Goal: Answer question/provide support: Answer question/provide support

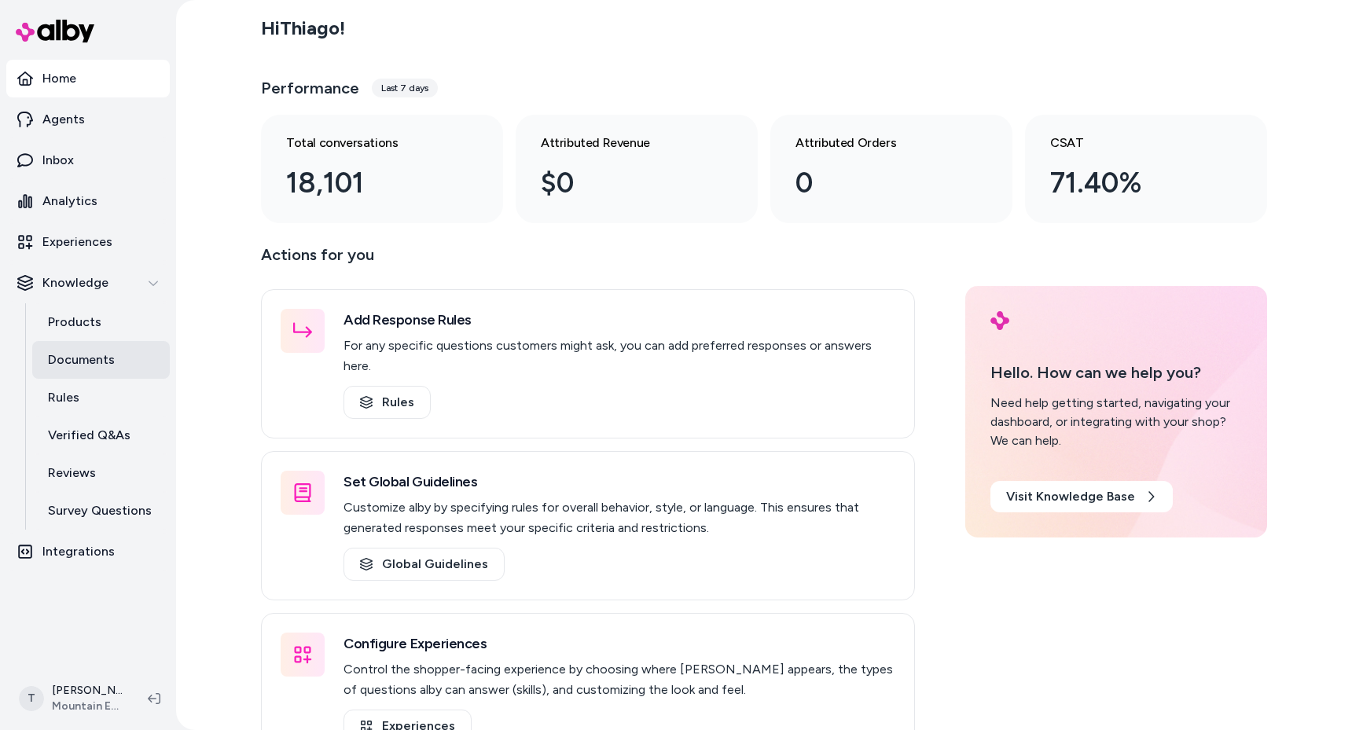
click at [86, 364] on p "Documents" at bounding box center [81, 360] width 67 height 19
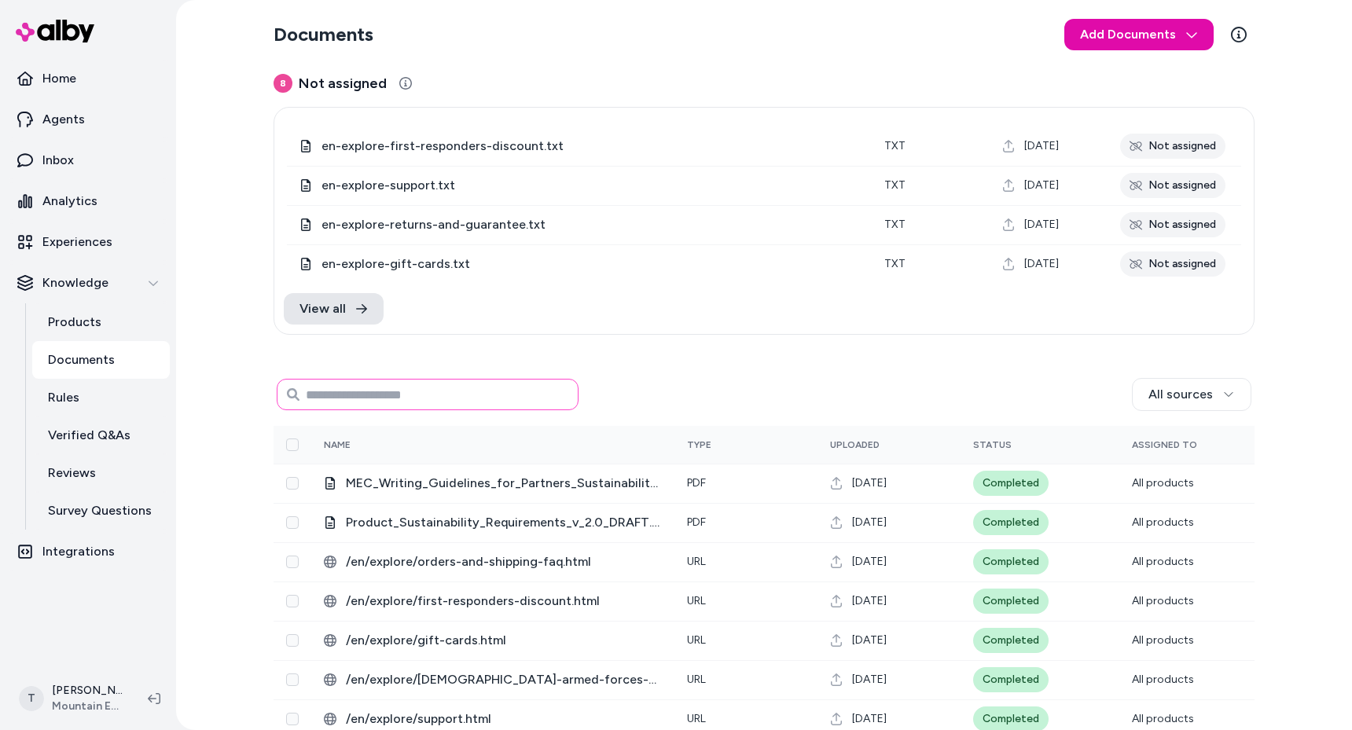
click at [362, 388] on input at bounding box center [428, 394] width 302 height 31
type input "*******"
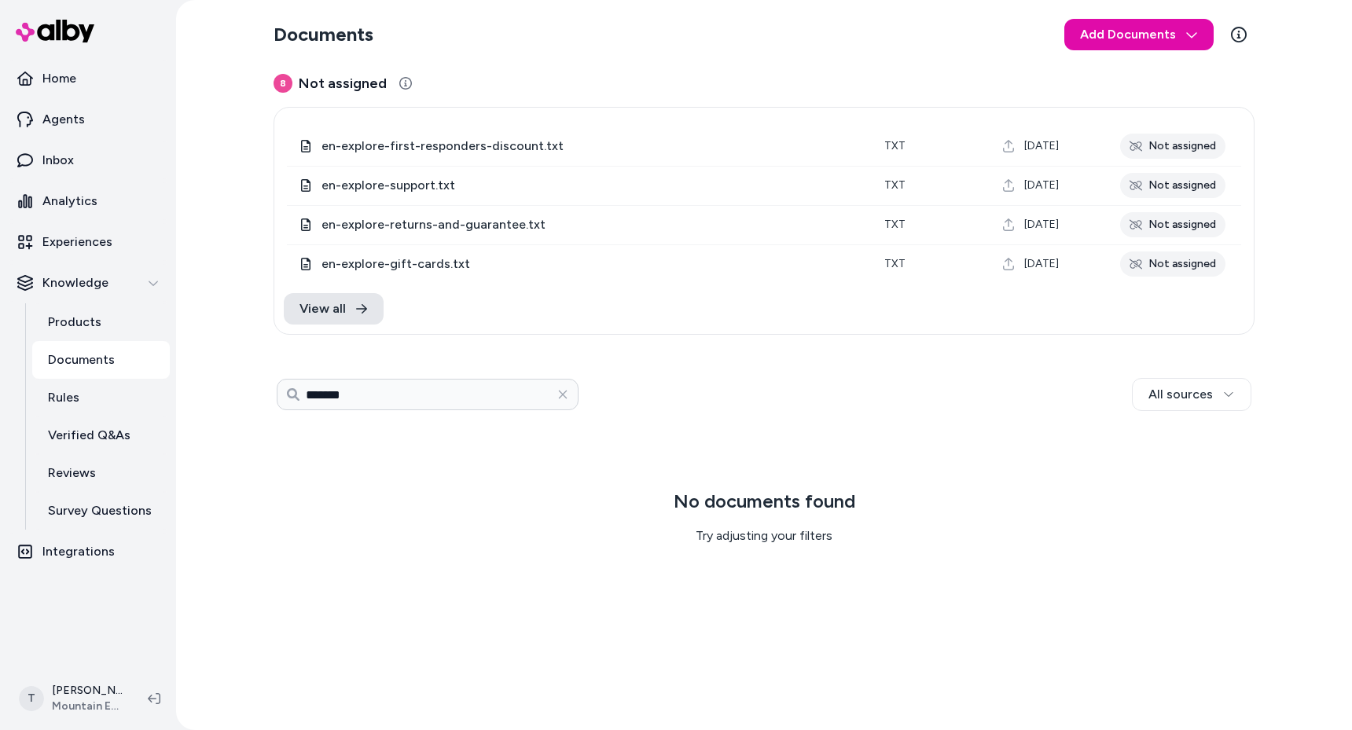
click at [578, 393] on div "All sources" at bounding box center [914, 394] width 673 height 33
click at [571, 396] on button "button" at bounding box center [562, 394] width 31 height 31
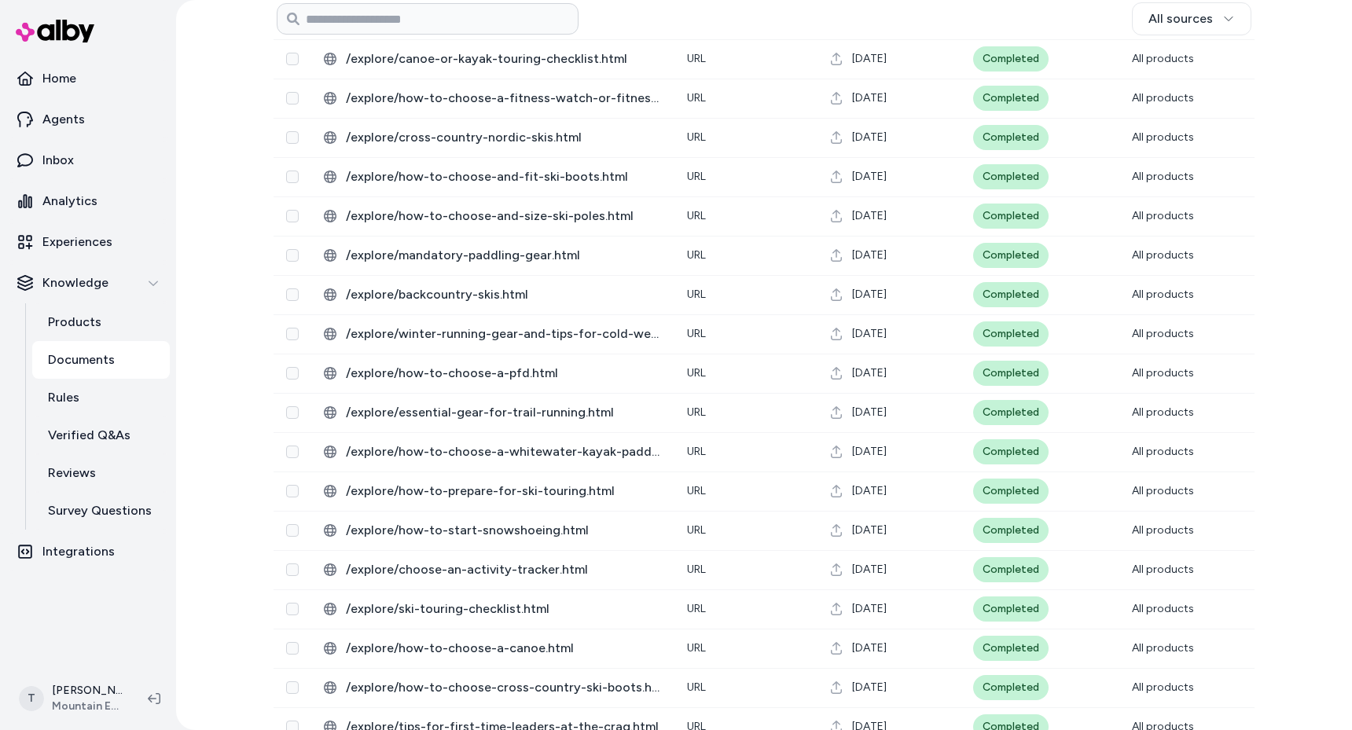
scroll to position [3676, 0]
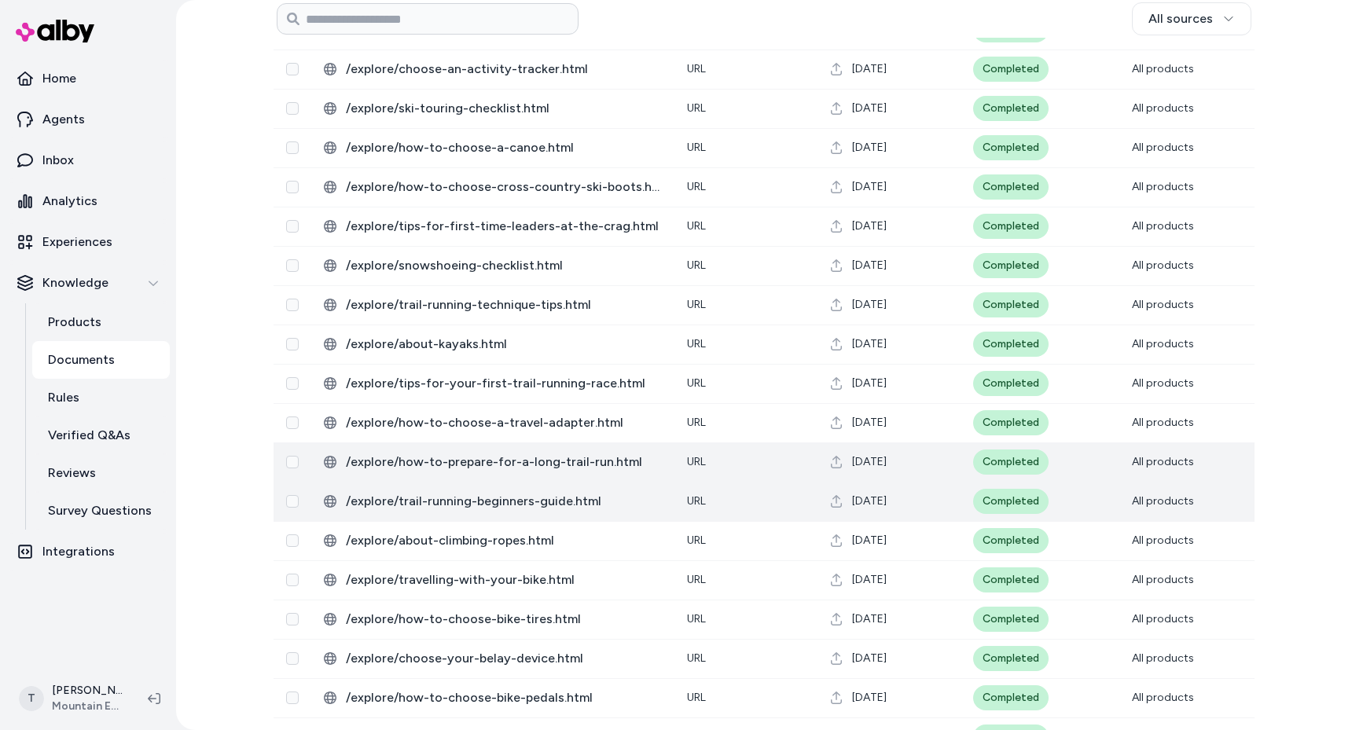
click at [553, 499] on span "/explore/trail-running-beginners-guide.html" at bounding box center [504, 501] width 316 height 19
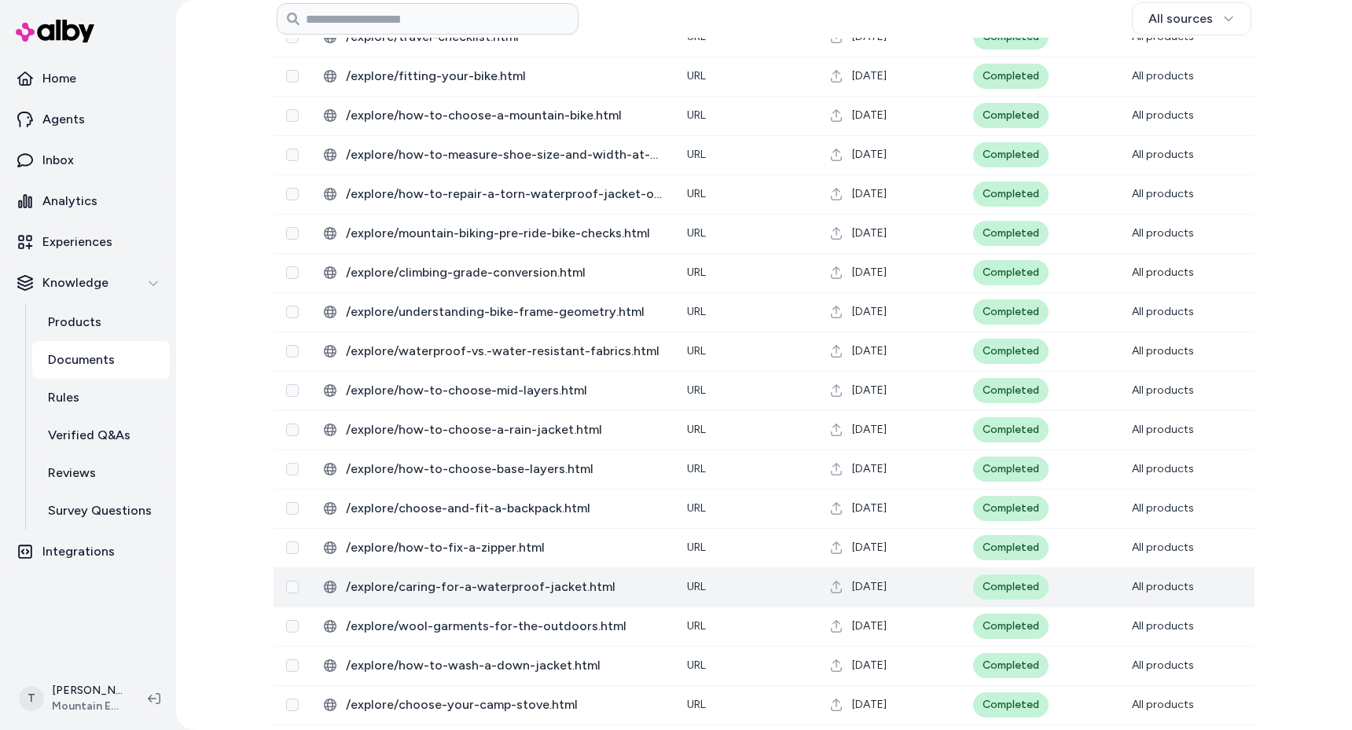
scroll to position [6034, 0]
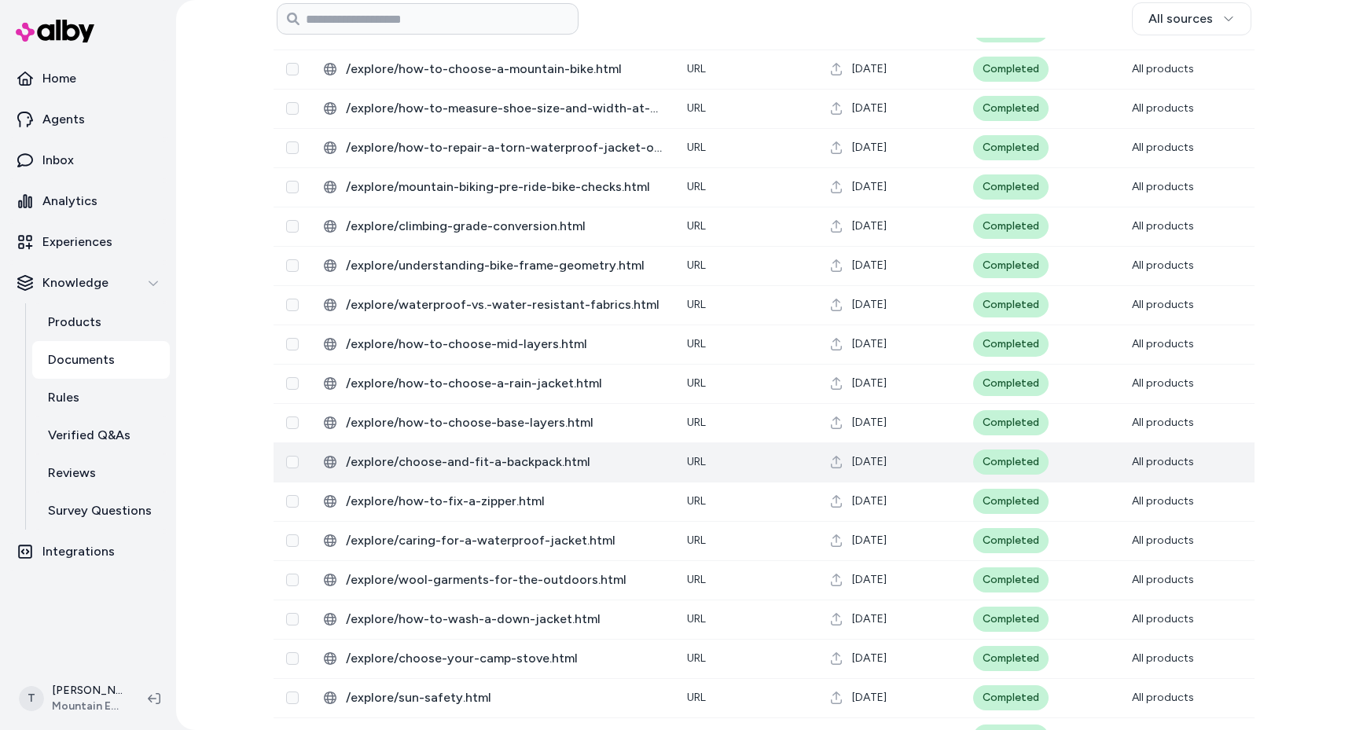
click at [490, 467] on span "/explore/choose-and-fit-a-backpack.html" at bounding box center [504, 462] width 316 height 19
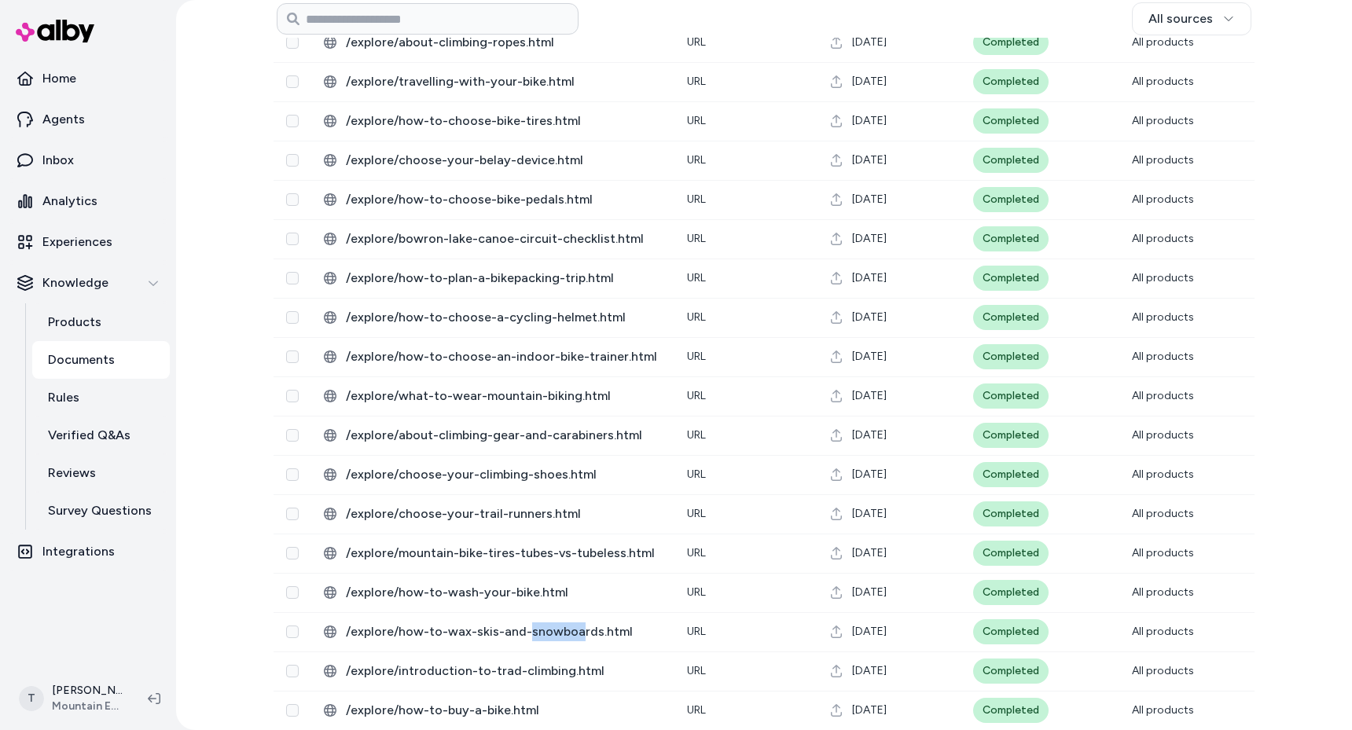
scroll to position [2876, 0]
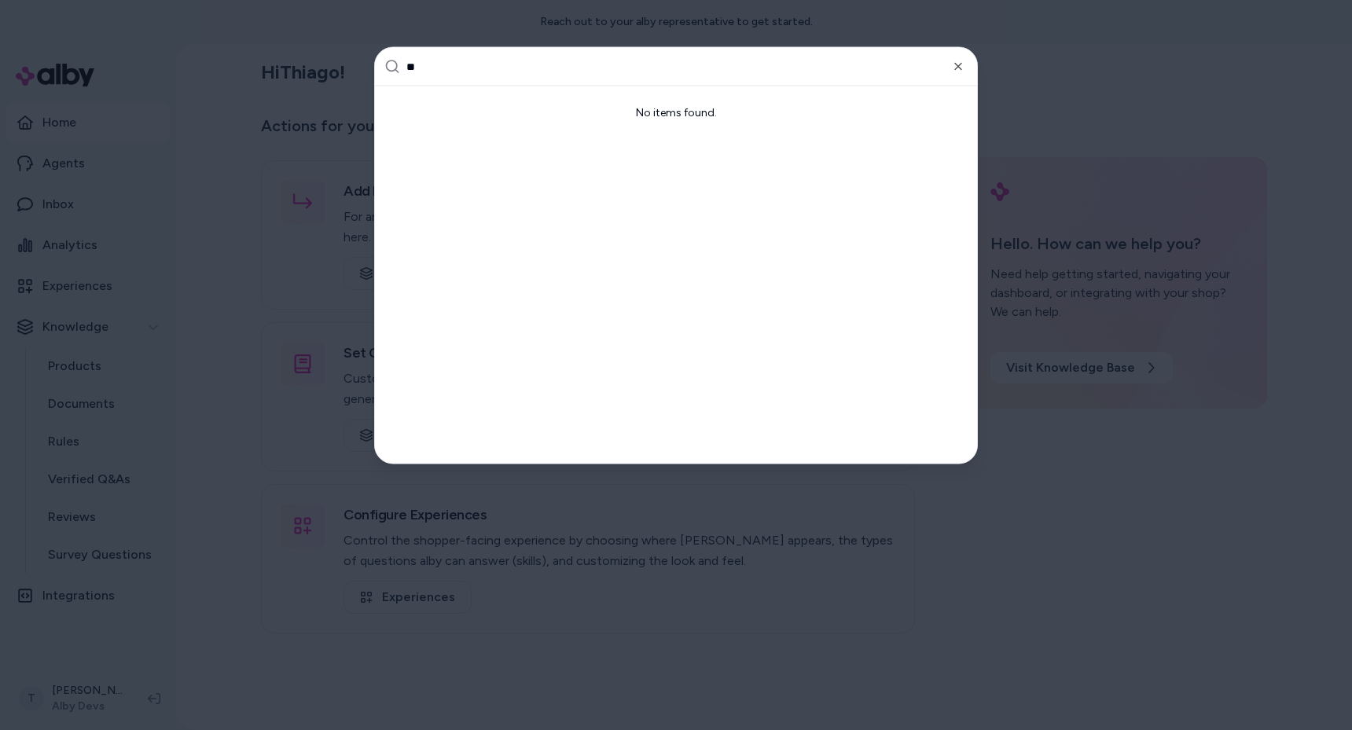
type input "***"
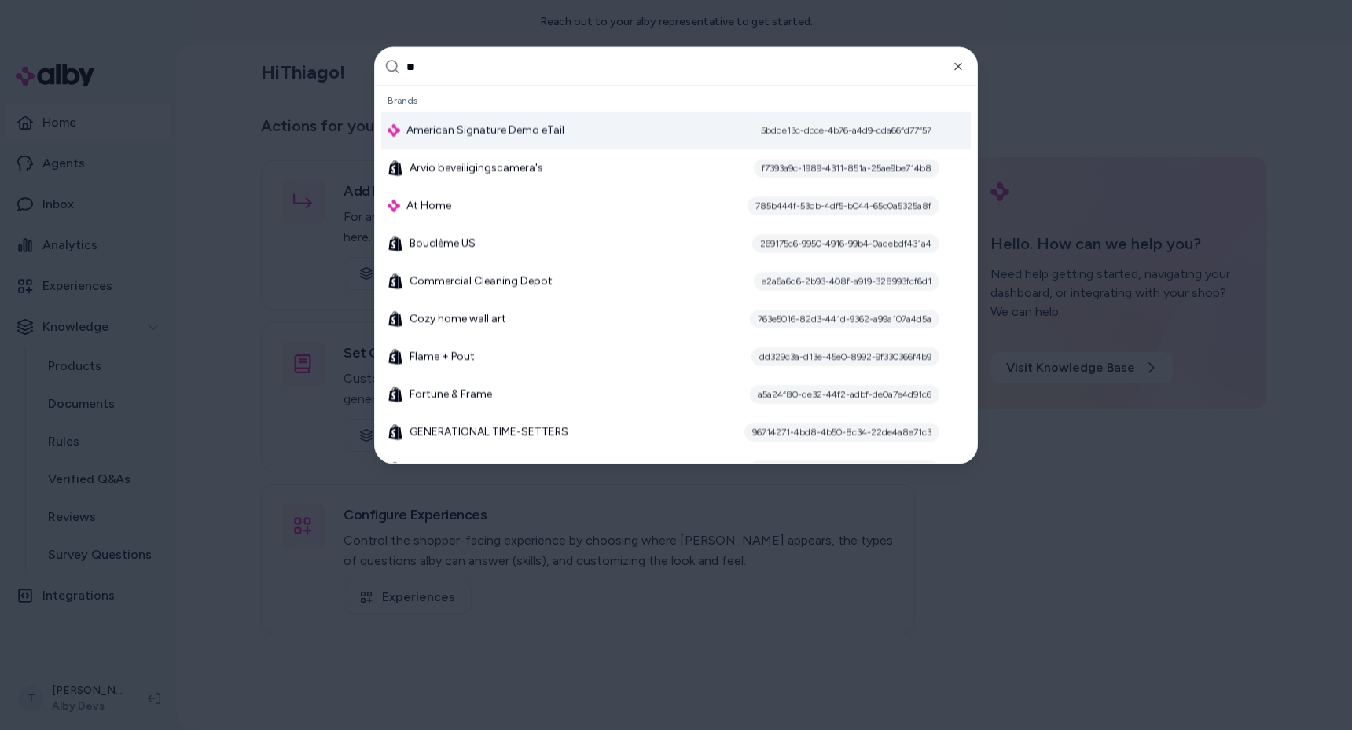
type input "***"
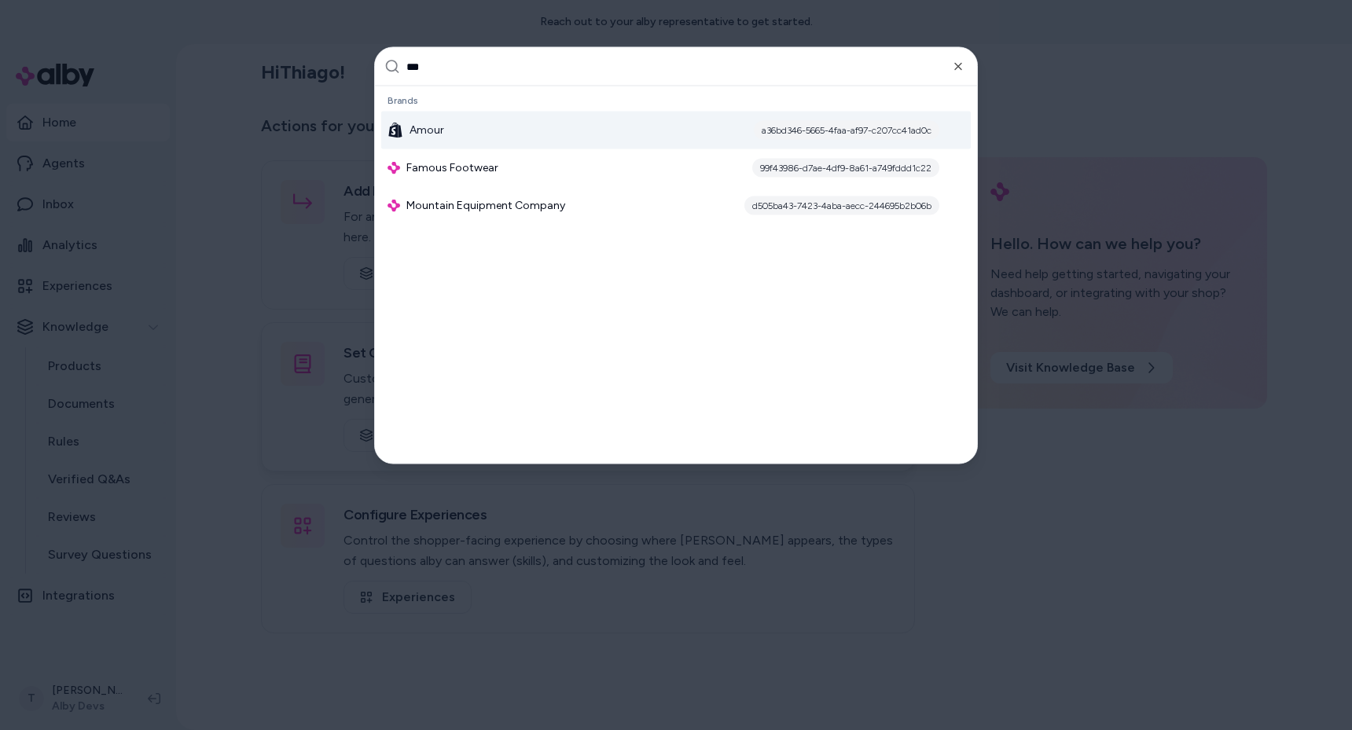
type input "****"
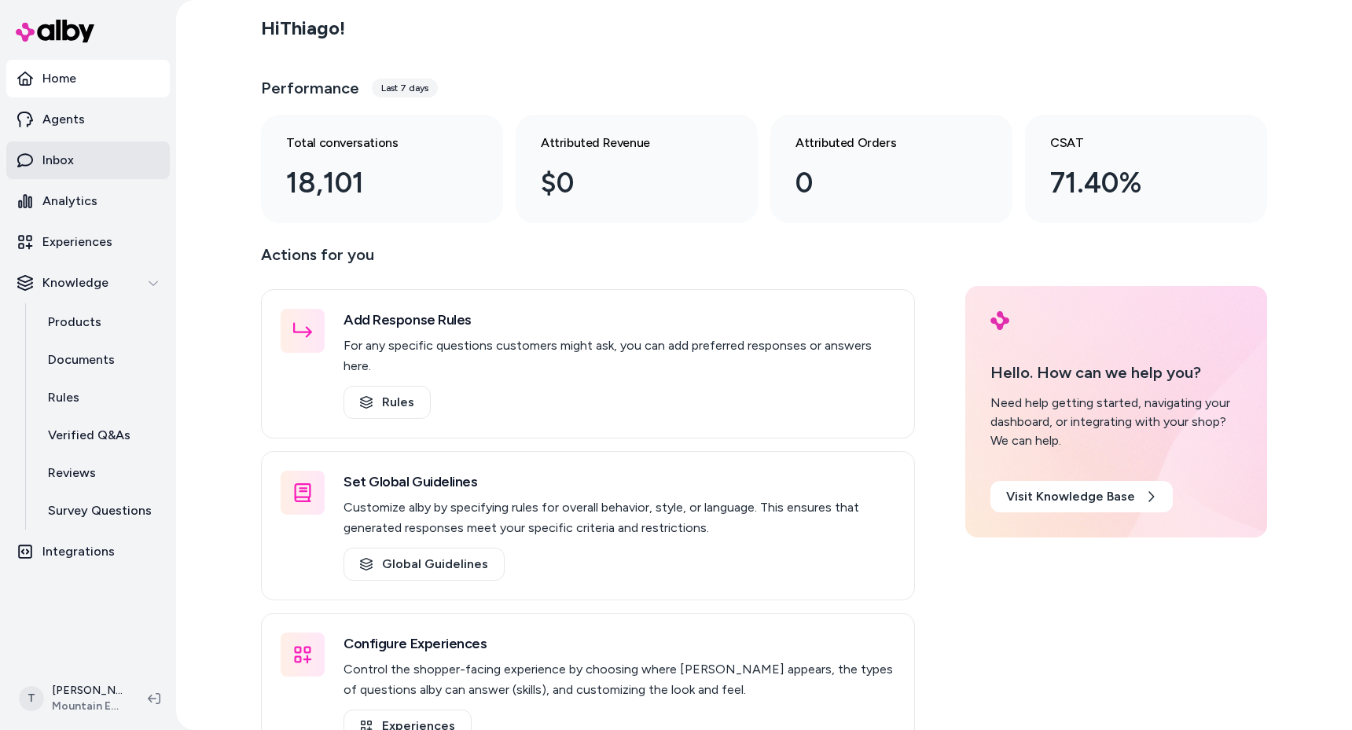
click at [70, 161] on p "Inbox" at bounding box center [57, 160] width 31 height 19
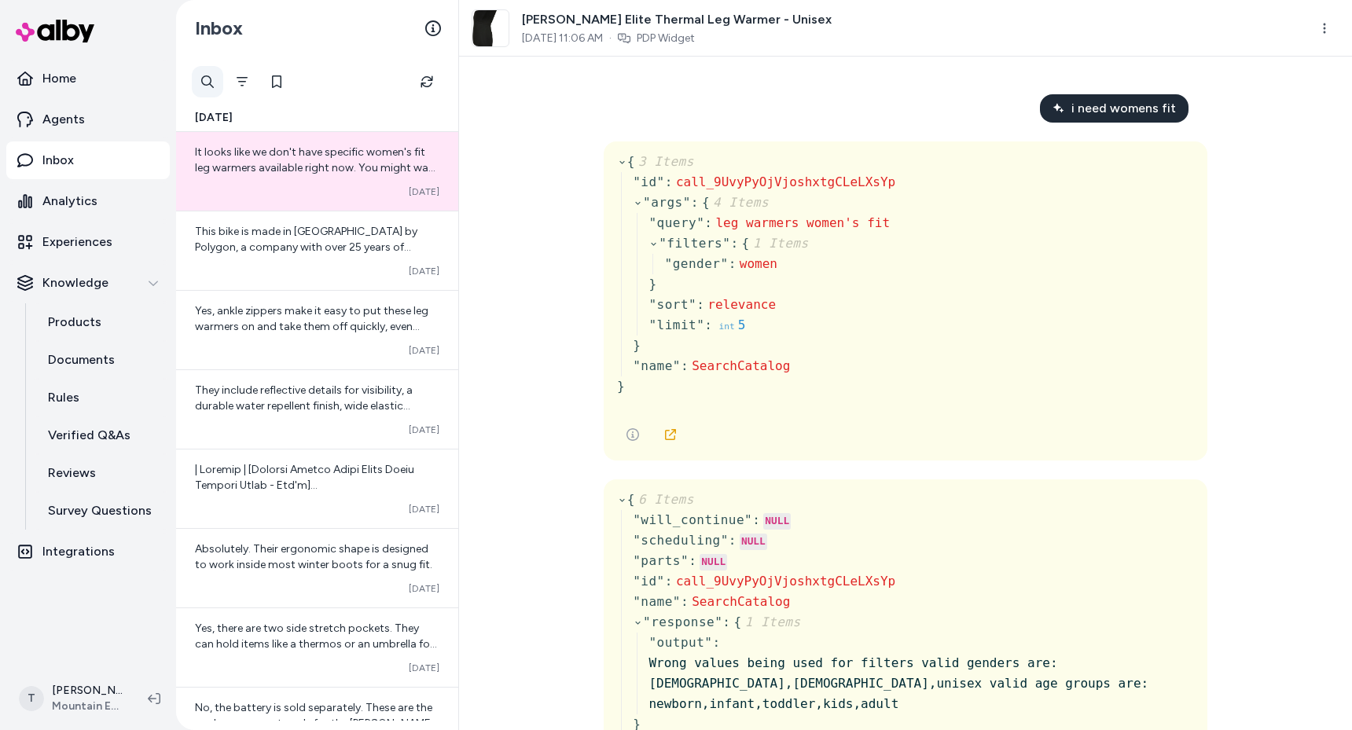
click at [208, 83] on div at bounding box center [207, 81] width 31 height 31
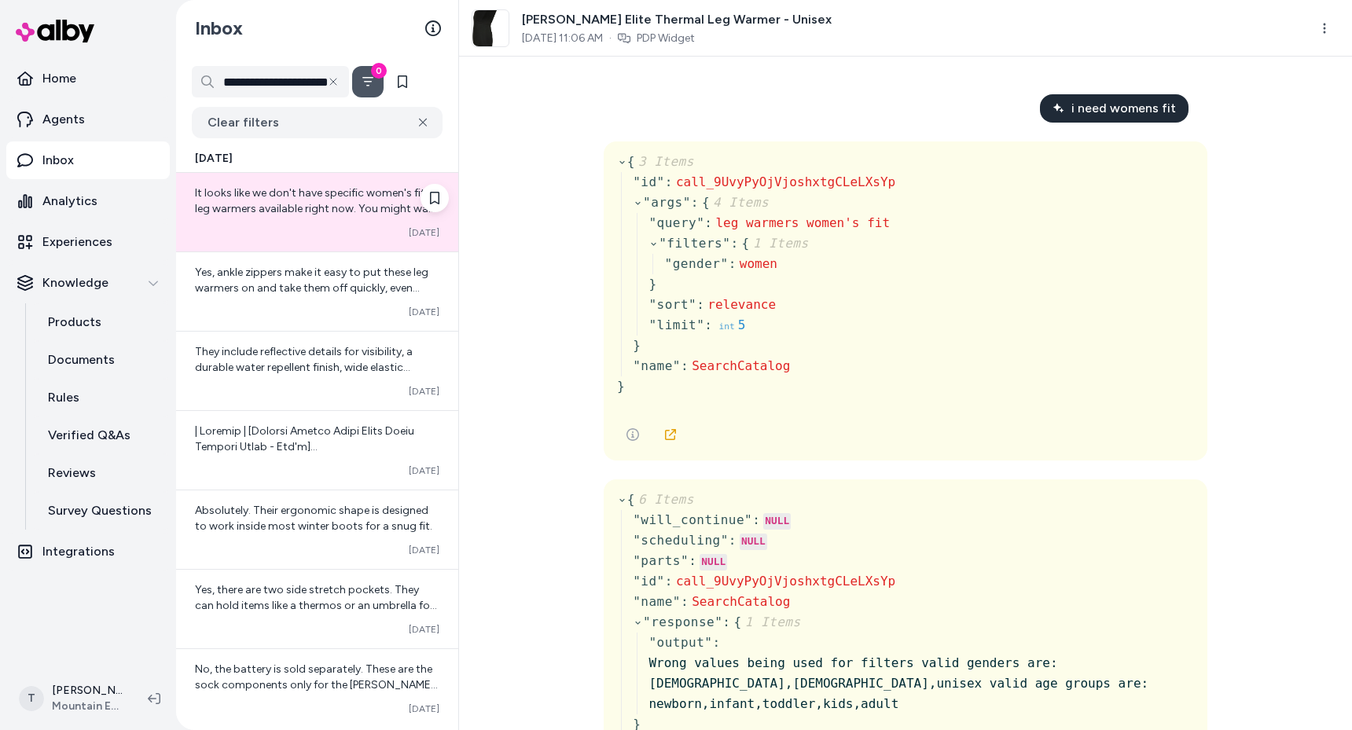
click at [302, 198] on span "It looks like we don't have specific women's fit leg warmers available right no…" at bounding box center [317, 247] width 244 height 123
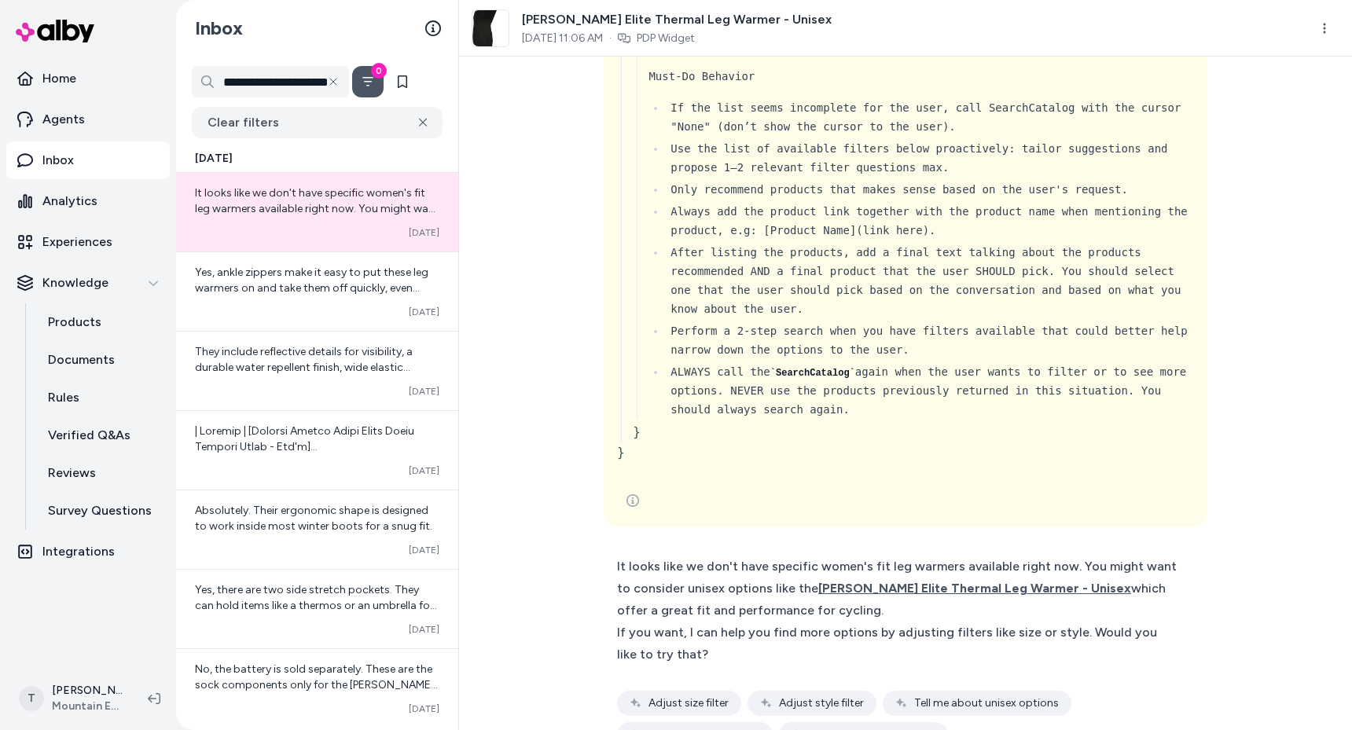
scroll to position [2611, 0]
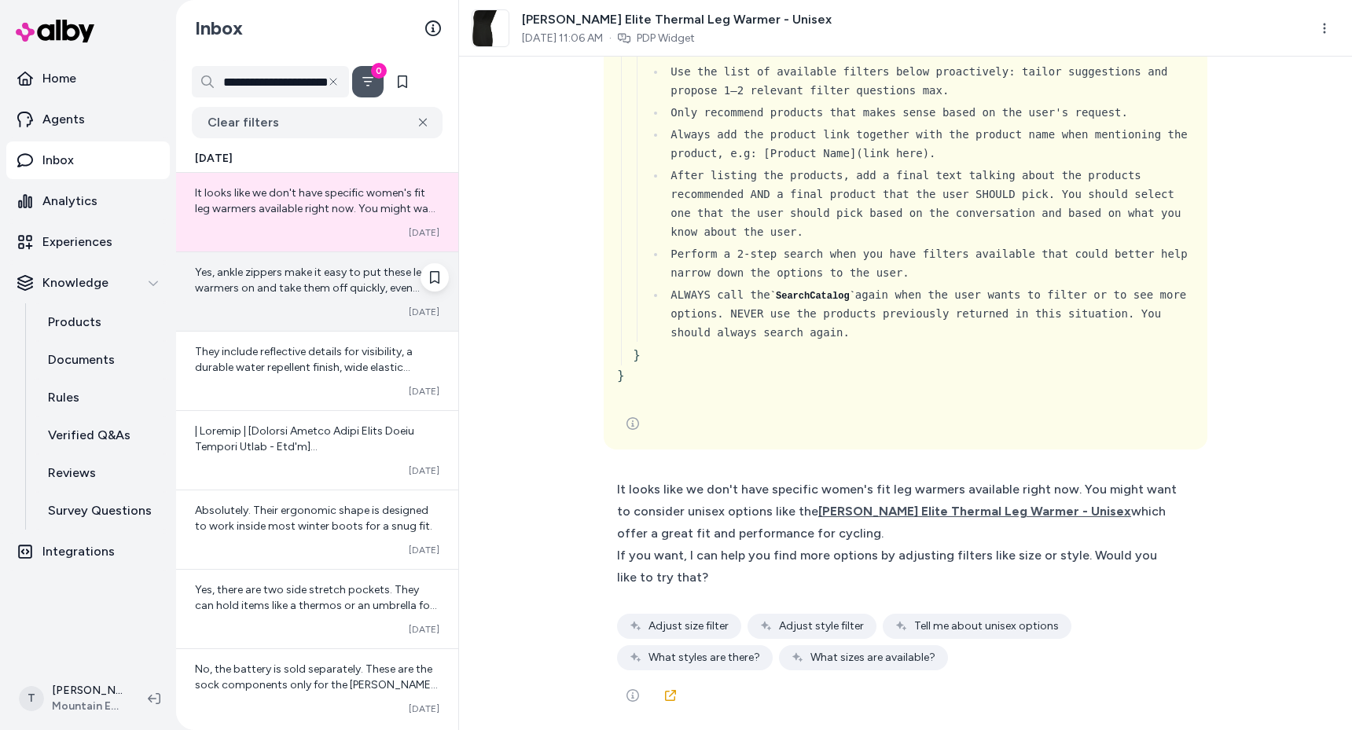
click at [245, 298] on div "Yes, ankle zippers make it easy to put these leg warmers on and take them off q…" at bounding box center [317, 291] width 282 height 79
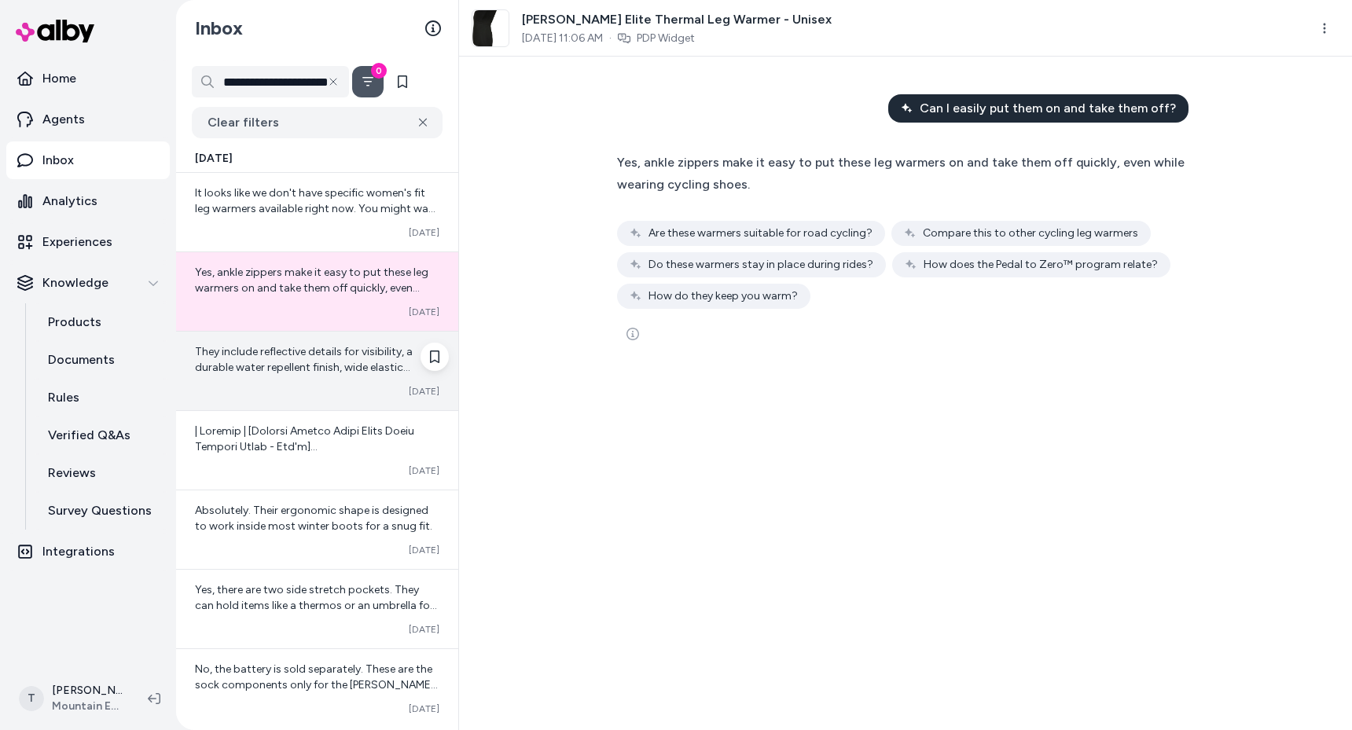
click at [279, 359] on div "They include reflective details for visibility, a durable water repellent finis…" at bounding box center [317, 359] width 244 height 31
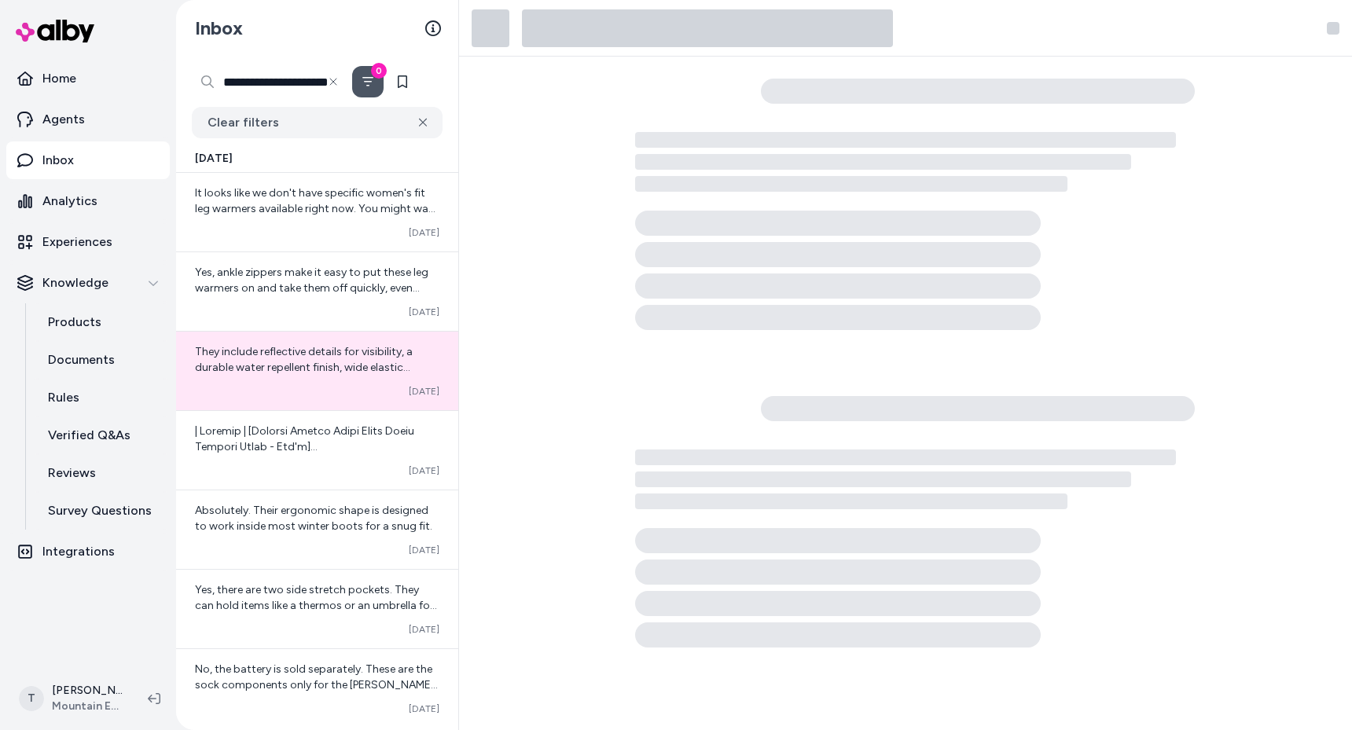
click at [246, 79] on input "**********" at bounding box center [270, 81] width 157 height 31
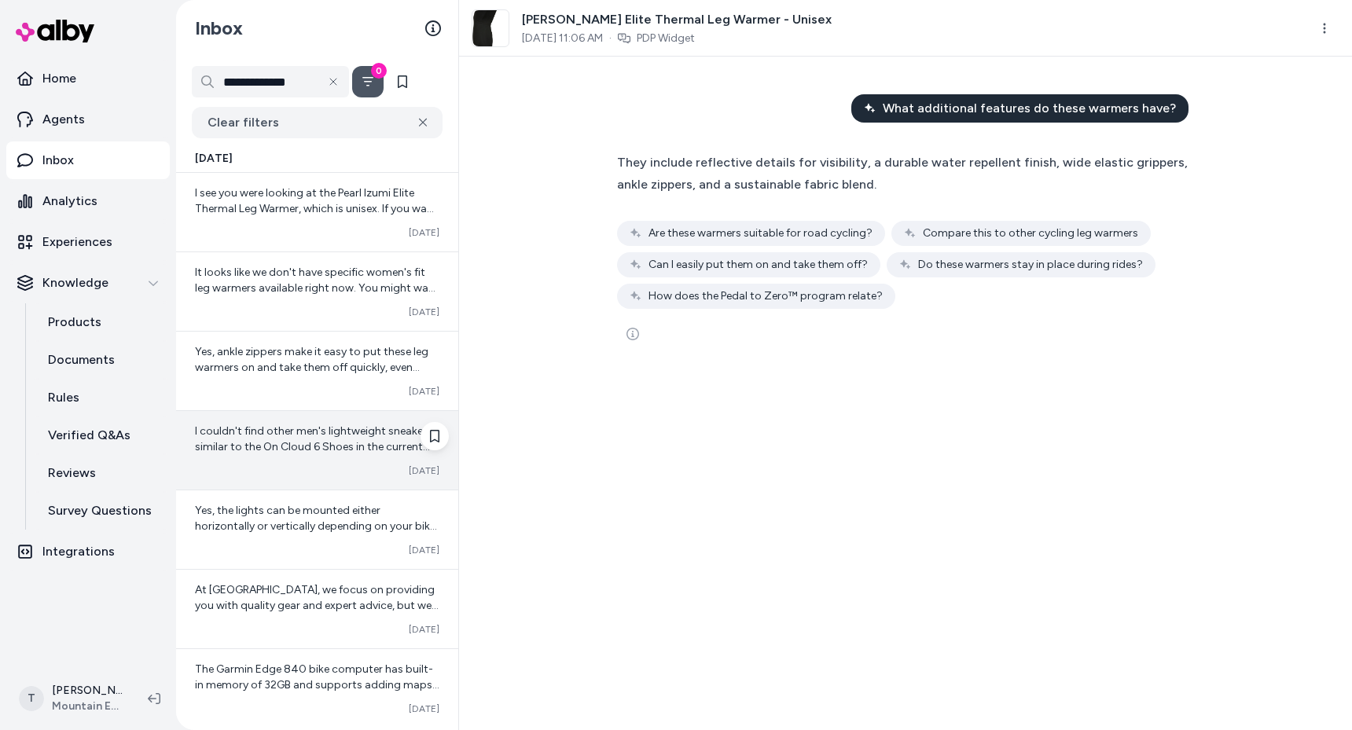
click at [281, 428] on span "I couldn't find other men's lightweight sneakers similar to the On Cloud 6 Shoe…" at bounding box center [313, 470] width 237 height 92
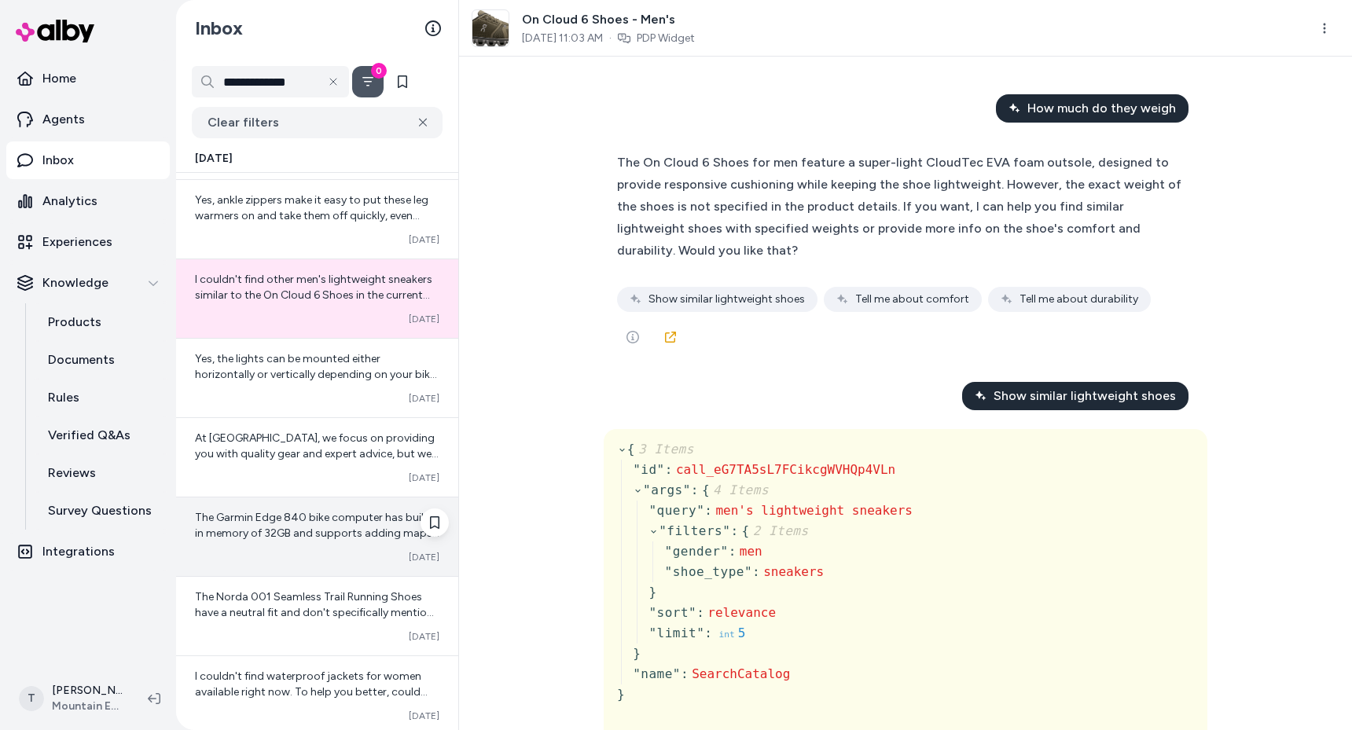
scroll to position [256, 0]
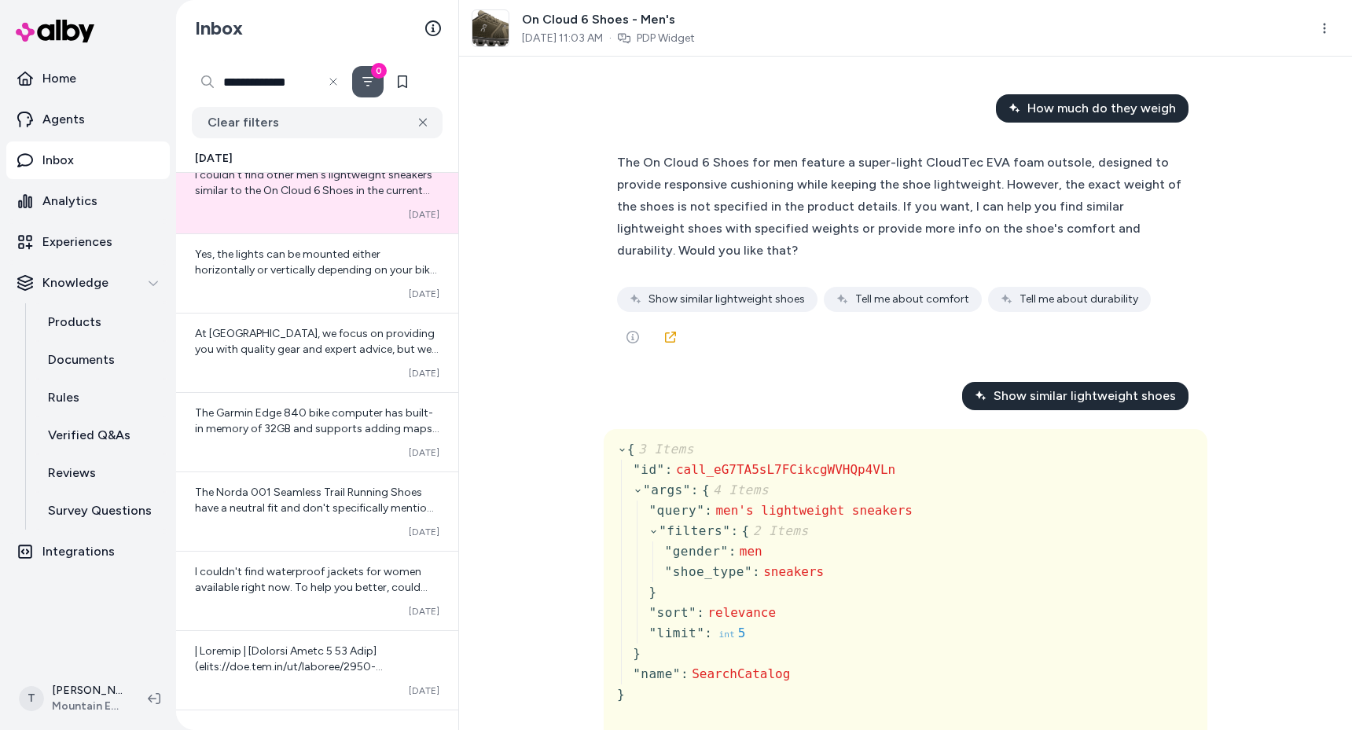
click at [286, 91] on input "**********" at bounding box center [270, 81] width 157 height 31
type input "**********"
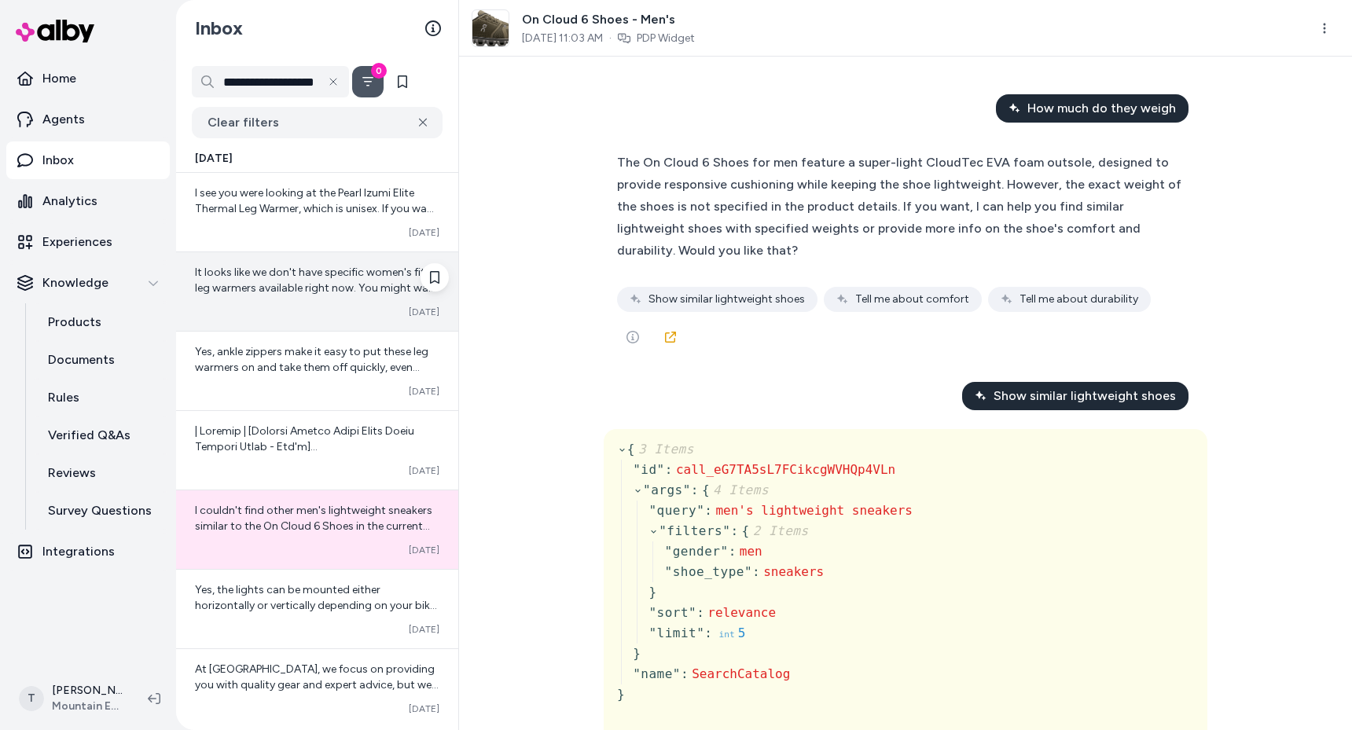
click at [297, 304] on div "It looks like we don't have specific women's fit leg warmers available right no…" at bounding box center [317, 291] width 282 height 79
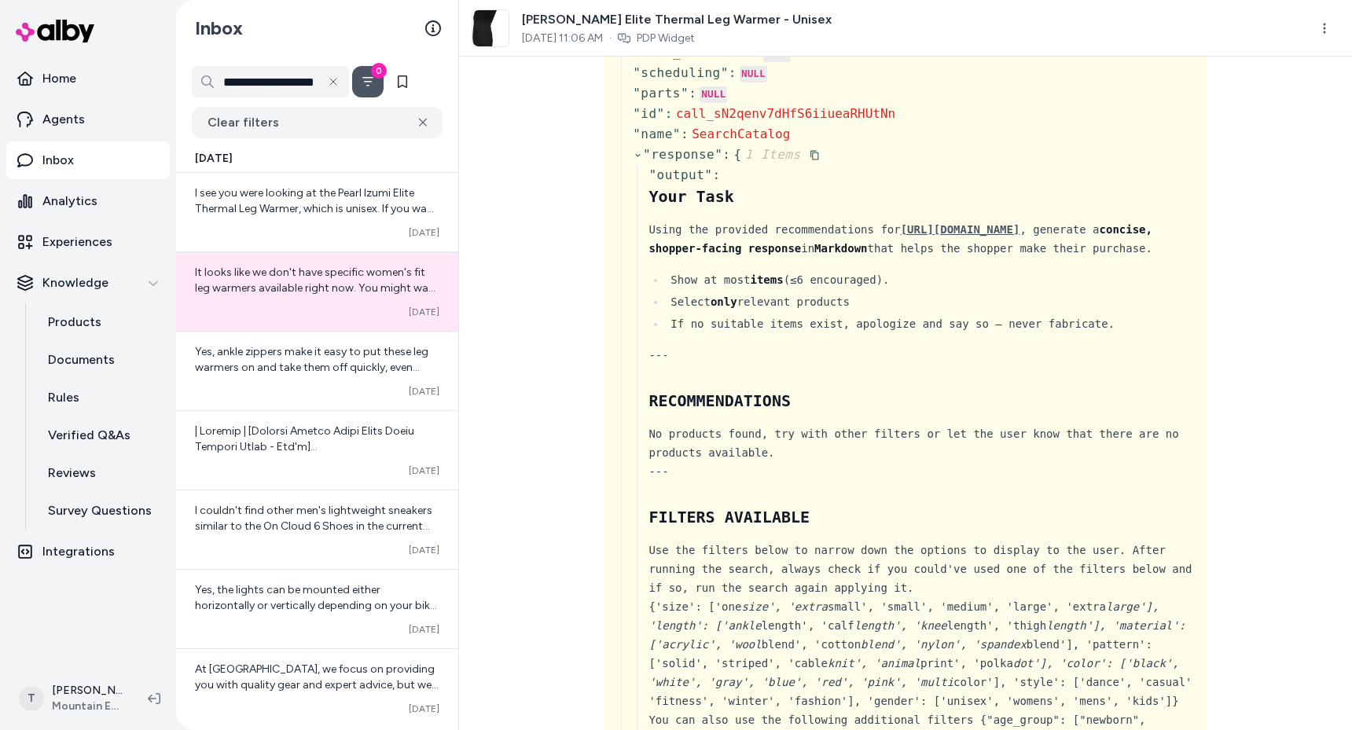
scroll to position [1957, 0]
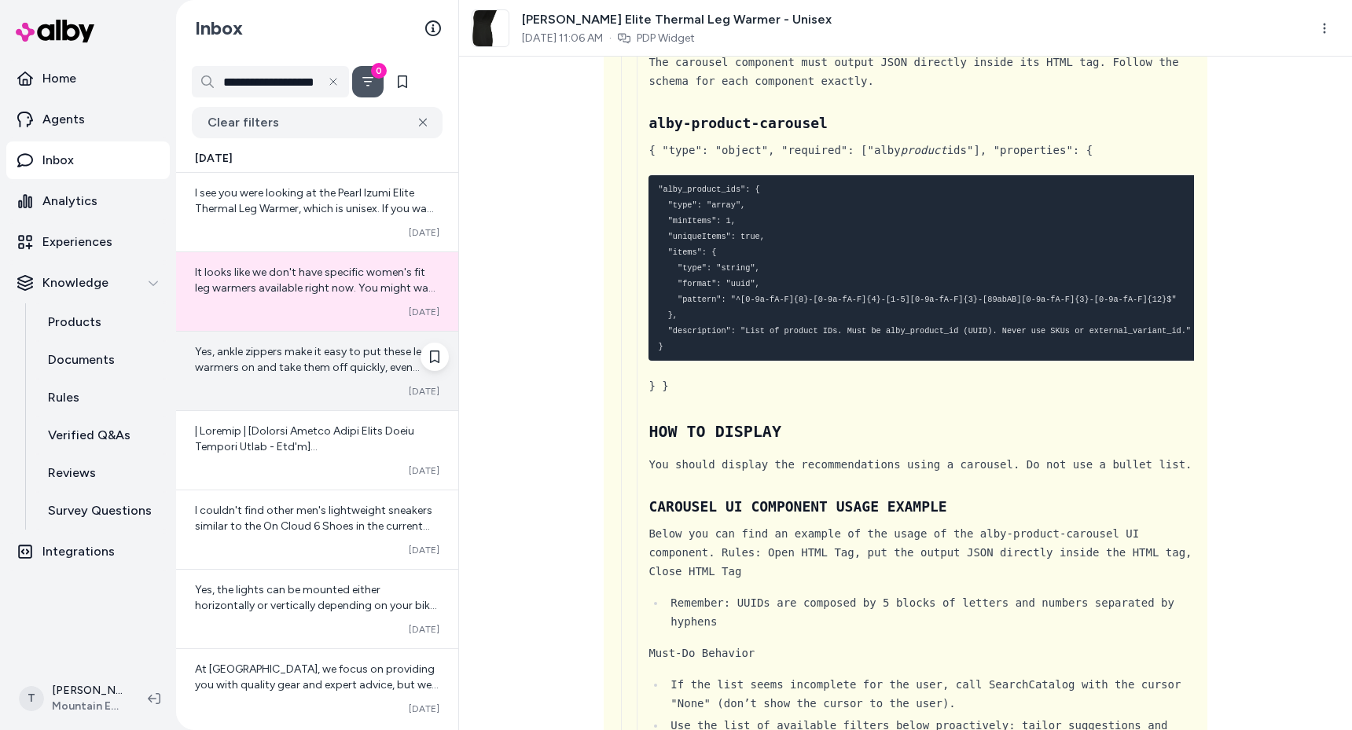
click at [265, 376] on div "Yes, ankle zippers make it easy to put these leg warmers on and take them off q…" at bounding box center [317, 371] width 282 height 79
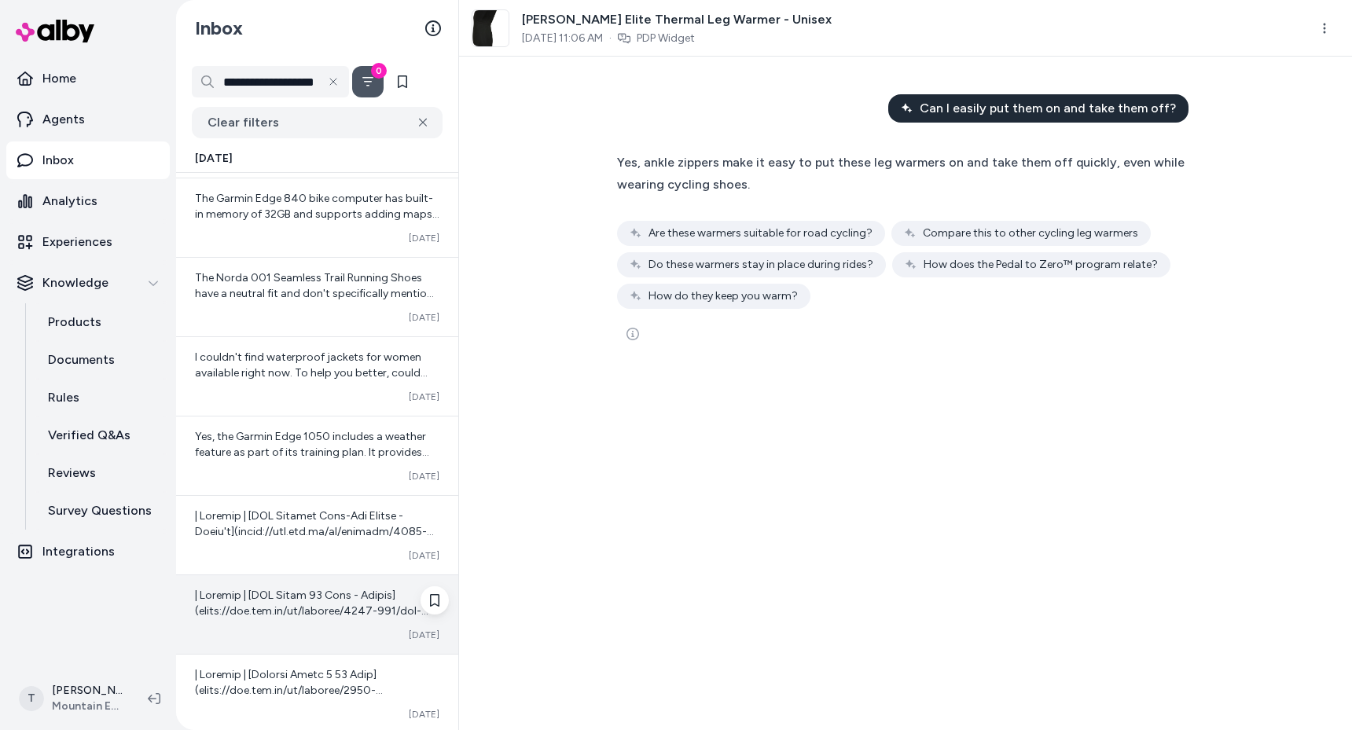
scroll to position [711, 0]
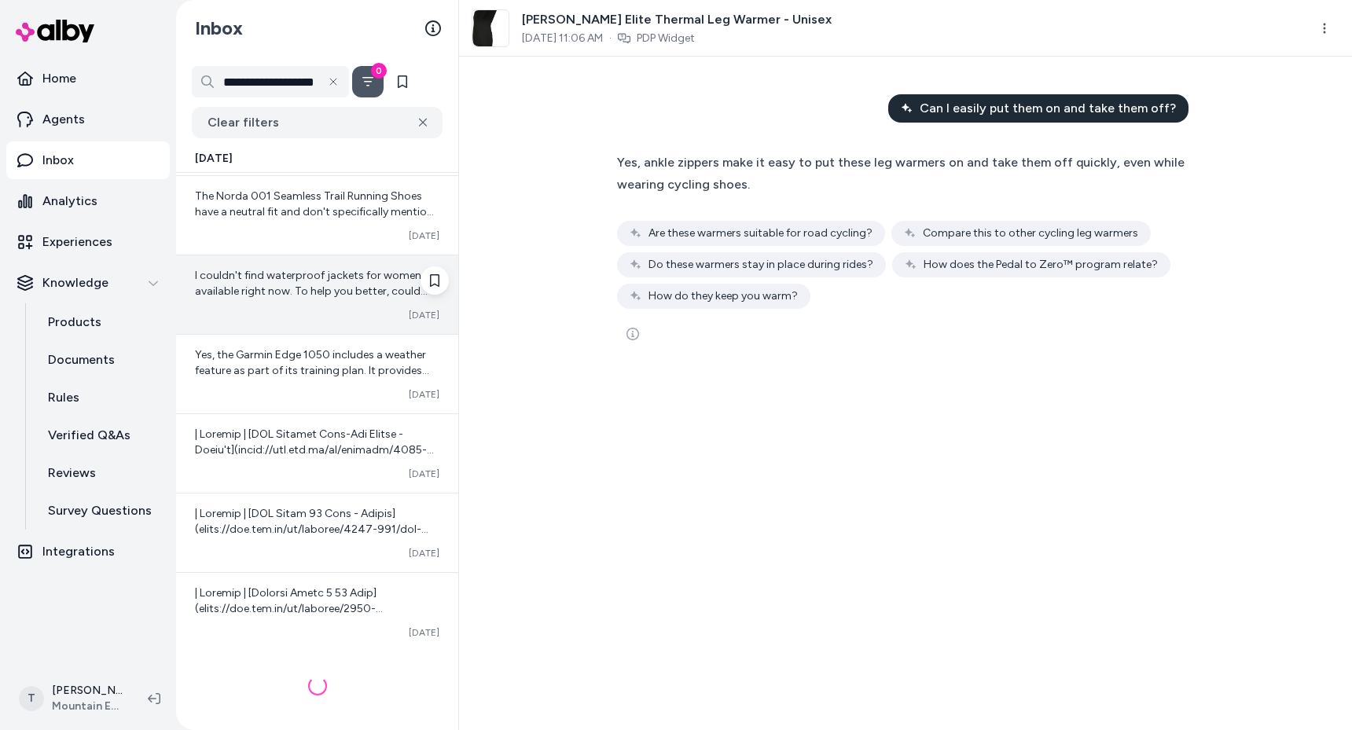
click at [275, 286] on span "I couldn't find waterproof jackets for women available right now. To help you b…" at bounding box center [316, 307] width 243 height 76
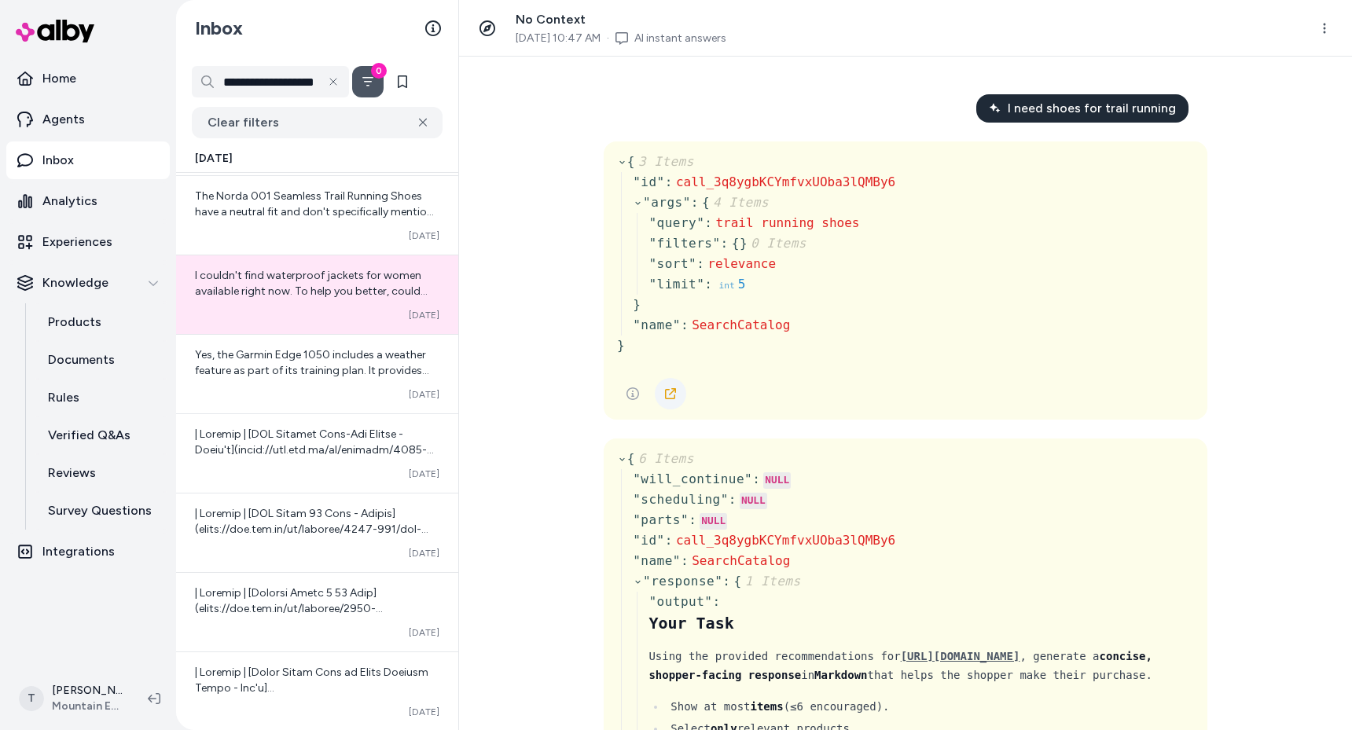
click at [667, 392] on icon at bounding box center [670, 393] width 11 height 11
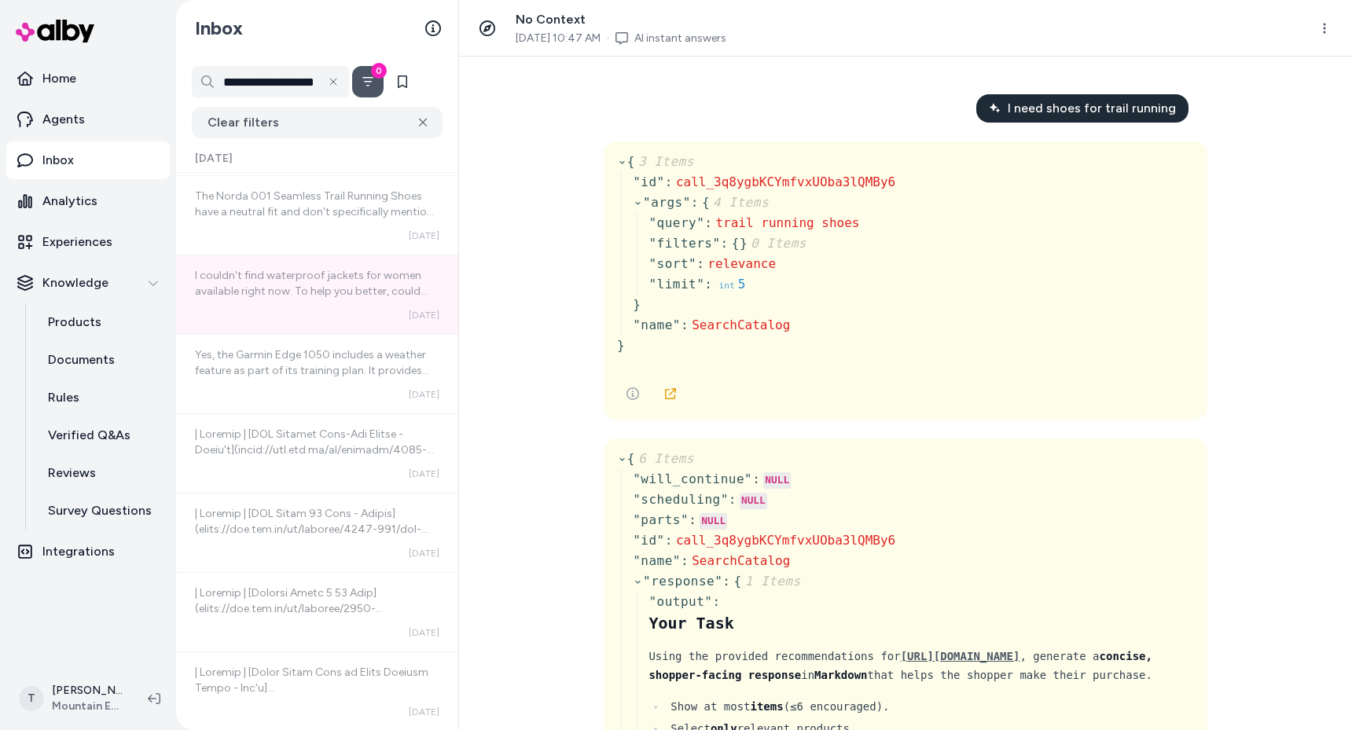
click at [979, 234] on div "{ 3 Items " id " : call_3q8ygbKCYmfvxUOba3lQMBy6 " args " : { 4 Items " query "…" at bounding box center [905, 260] width 577 height 217
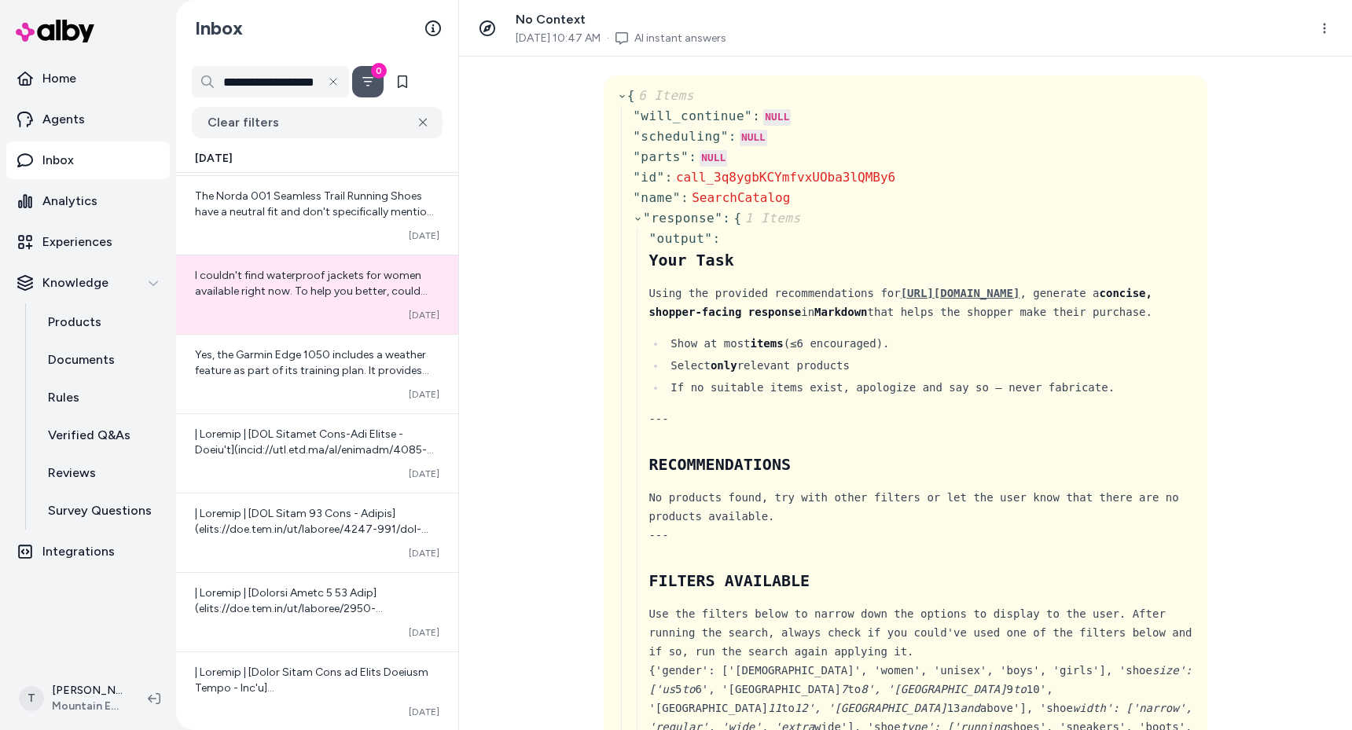
scroll to position [373, 0]
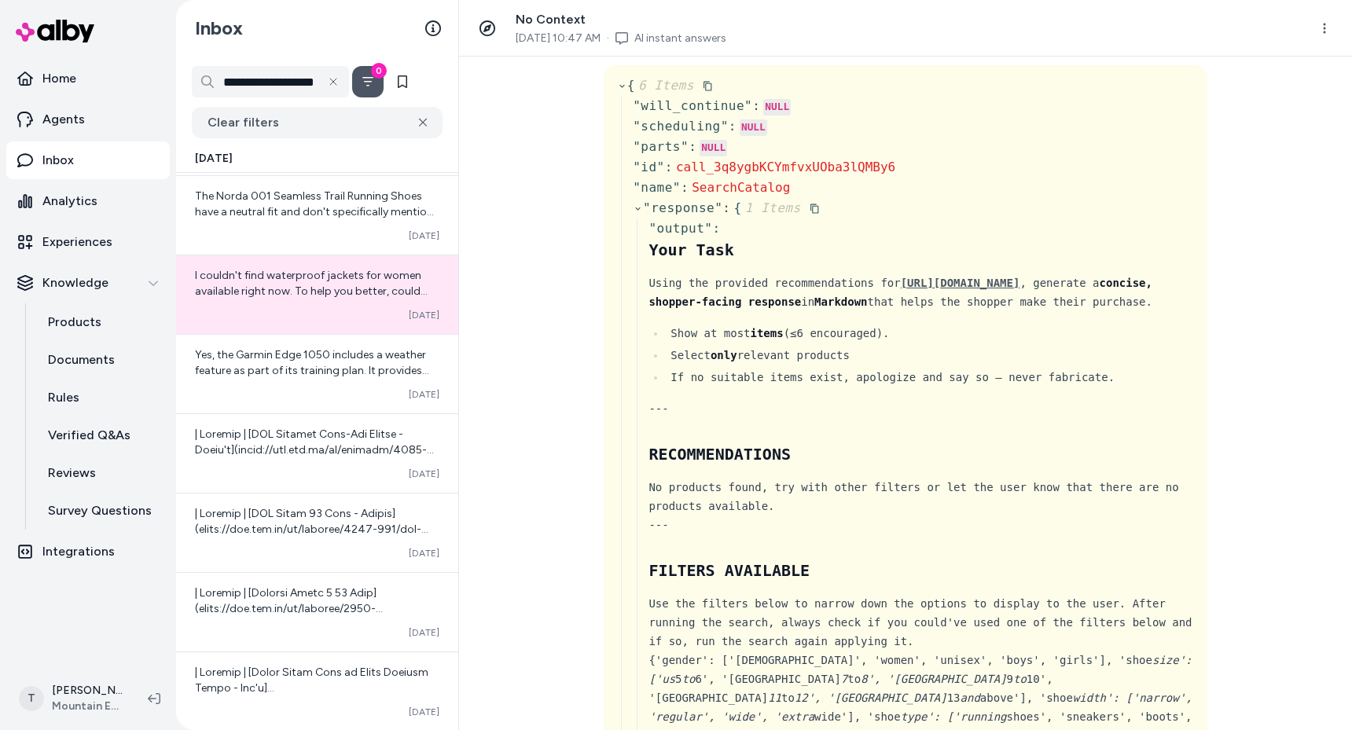
click at [667, 325] on li "Show at most items (≤6 encouraged)." at bounding box center [933, 333] width 534 height 19
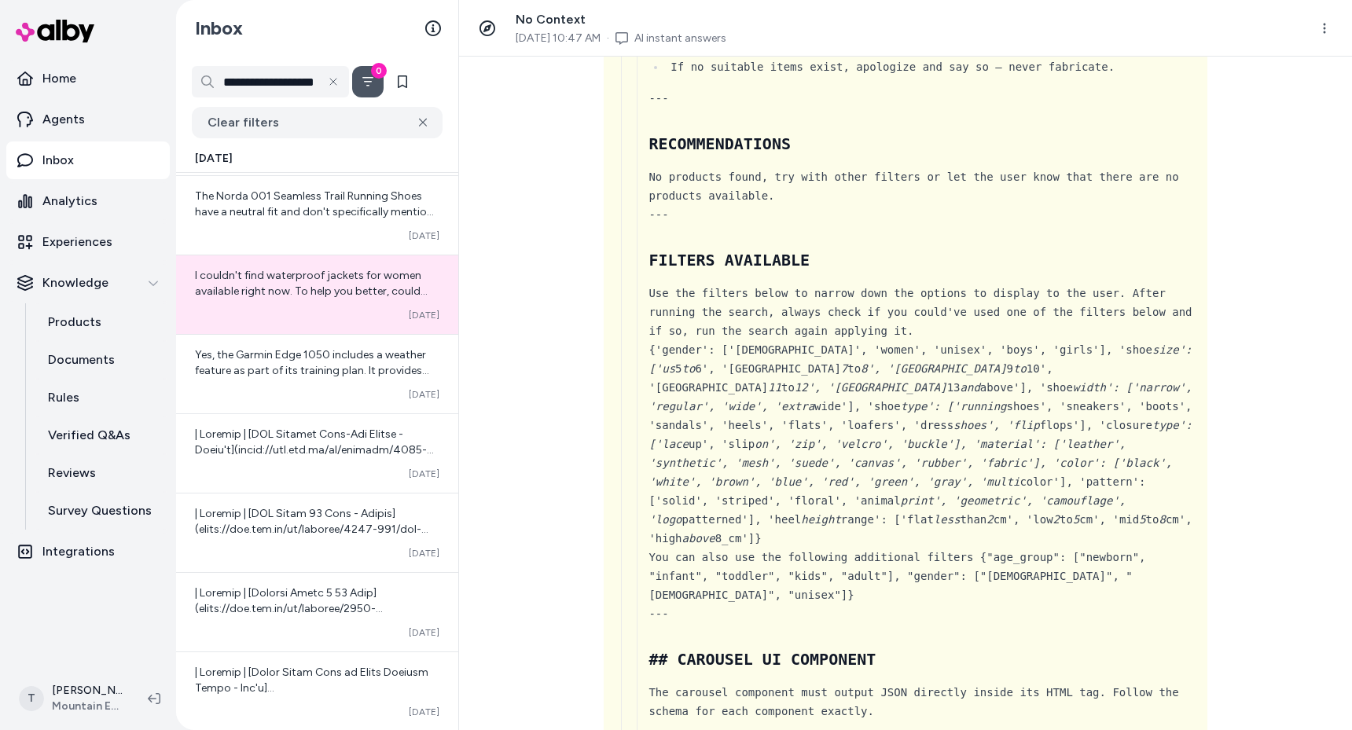
scroll to position [769, 0]
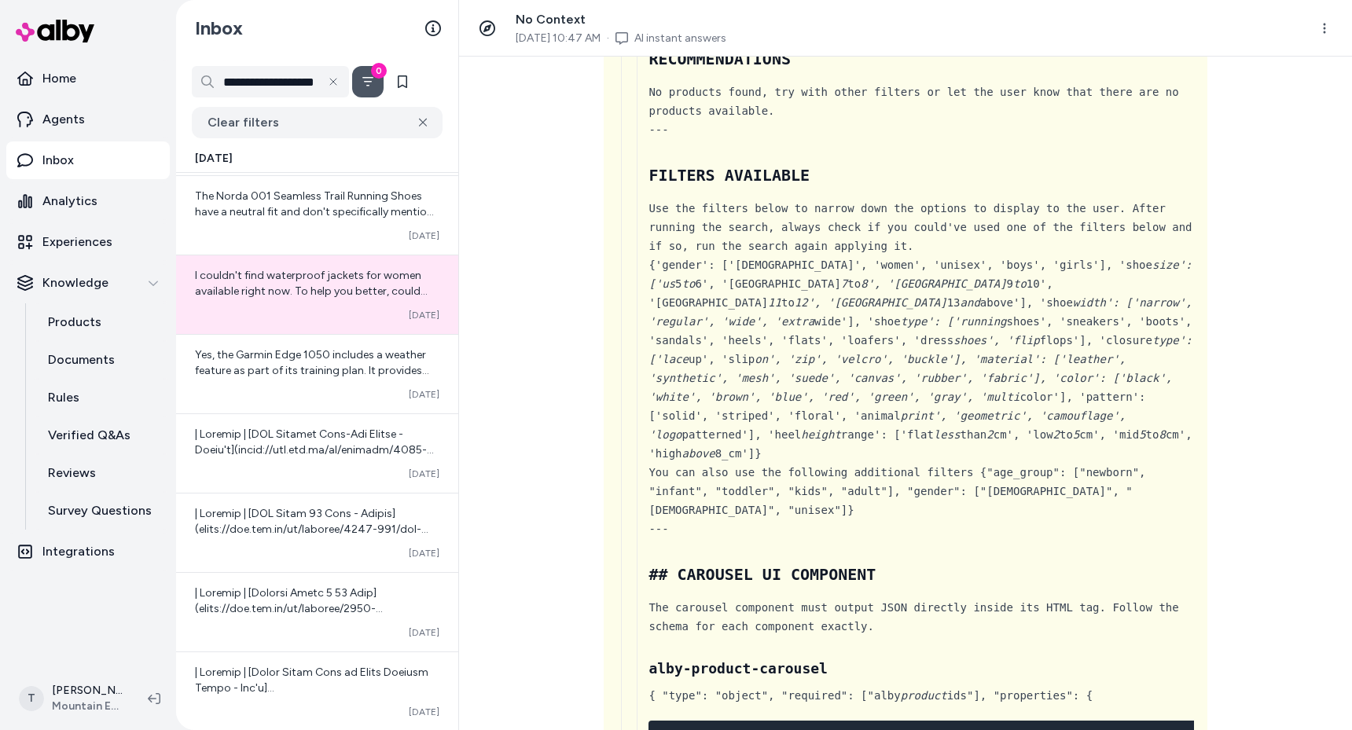
click at [924, 243] on div "Use the filters below to narrow down the options to display to the user. After …" at bounding box center [924, 227] width 552 height 57
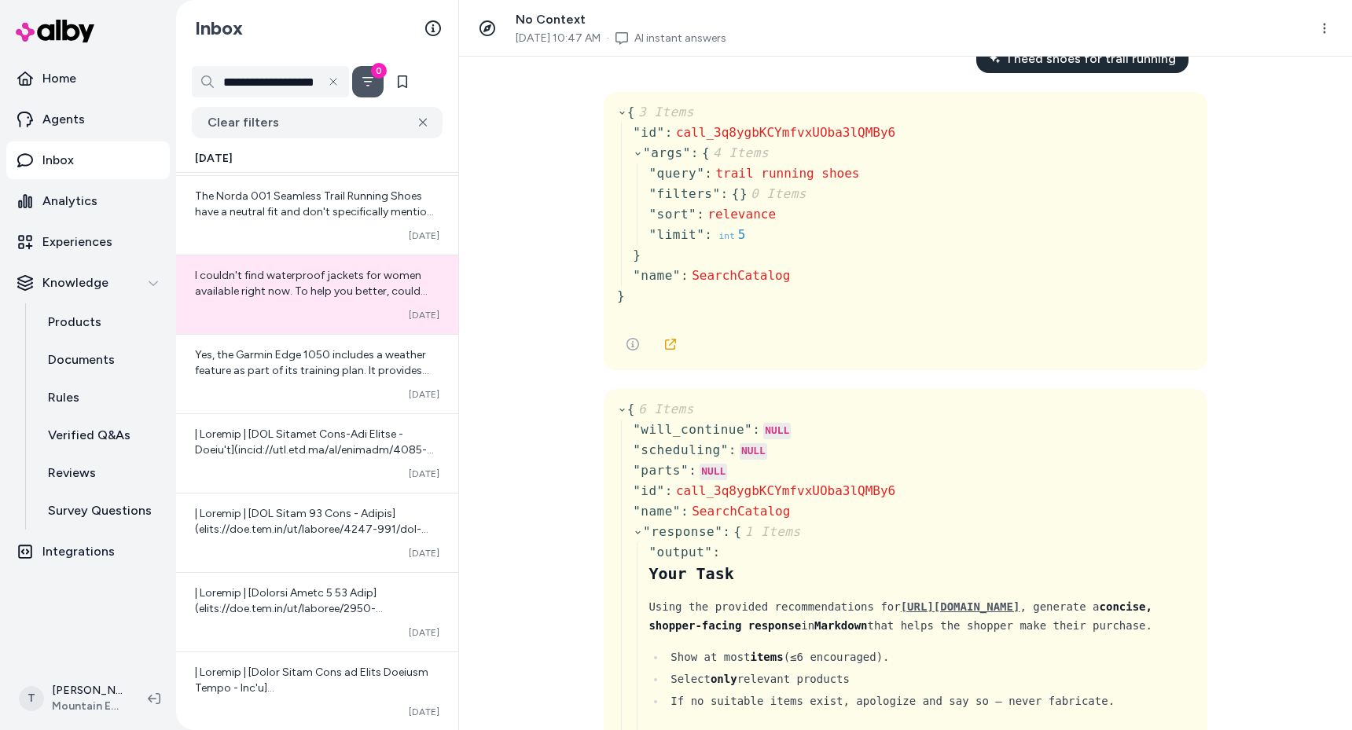
scroll to position [0, 0]
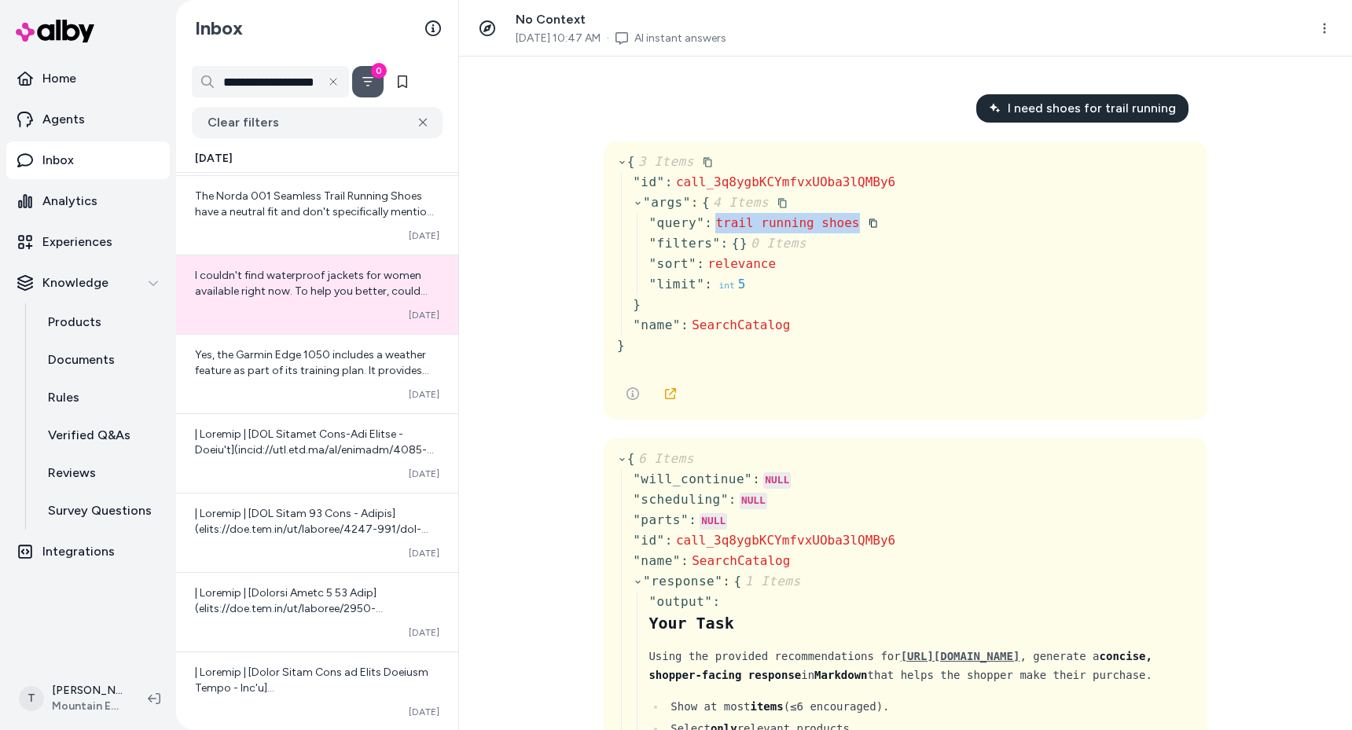
drag, startPoint x: 714, startPoint y: 222, endPoint x: 856, endPoint y: 221, distance: 141.5
click at [856, 221] on div "" query " : trail running shoes" at bounding box center [771, 223] width 247 height 20
copy span "trail running shoes"
click at [1067, 107] on span "I need shoes for trail running" at bounding box center [1092, 108] width 168 height 19
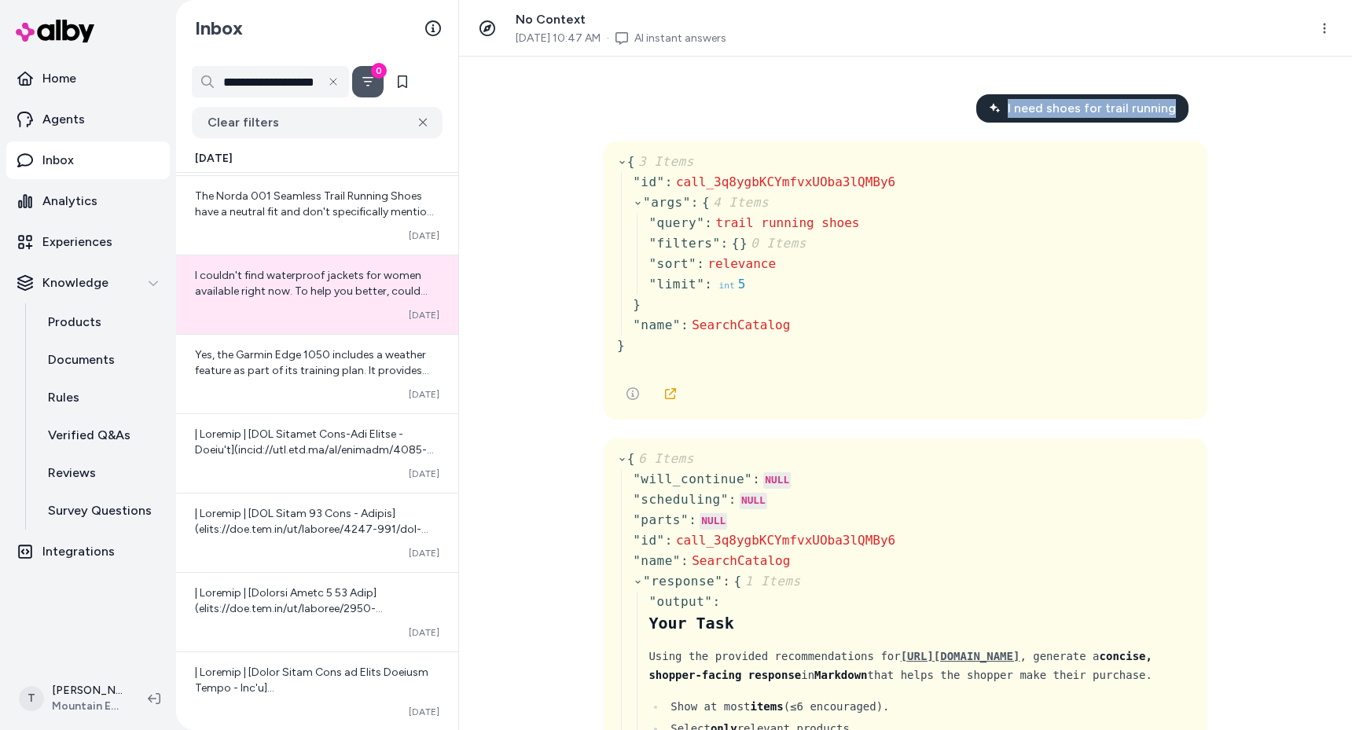
click at [1067, 107] on span "I need shoes for trail running" at bounding box center [1092, 108] width 168 height 19
copy span "I need shoes for trail running"
click at [1041, 318] on div "{ 3 Items " id " : call_3q8ygbKCYmfvxUOba3lQMBy6 " args " : { 4 Items " query "…" at bounding box center [905, 260] width 577 height 217
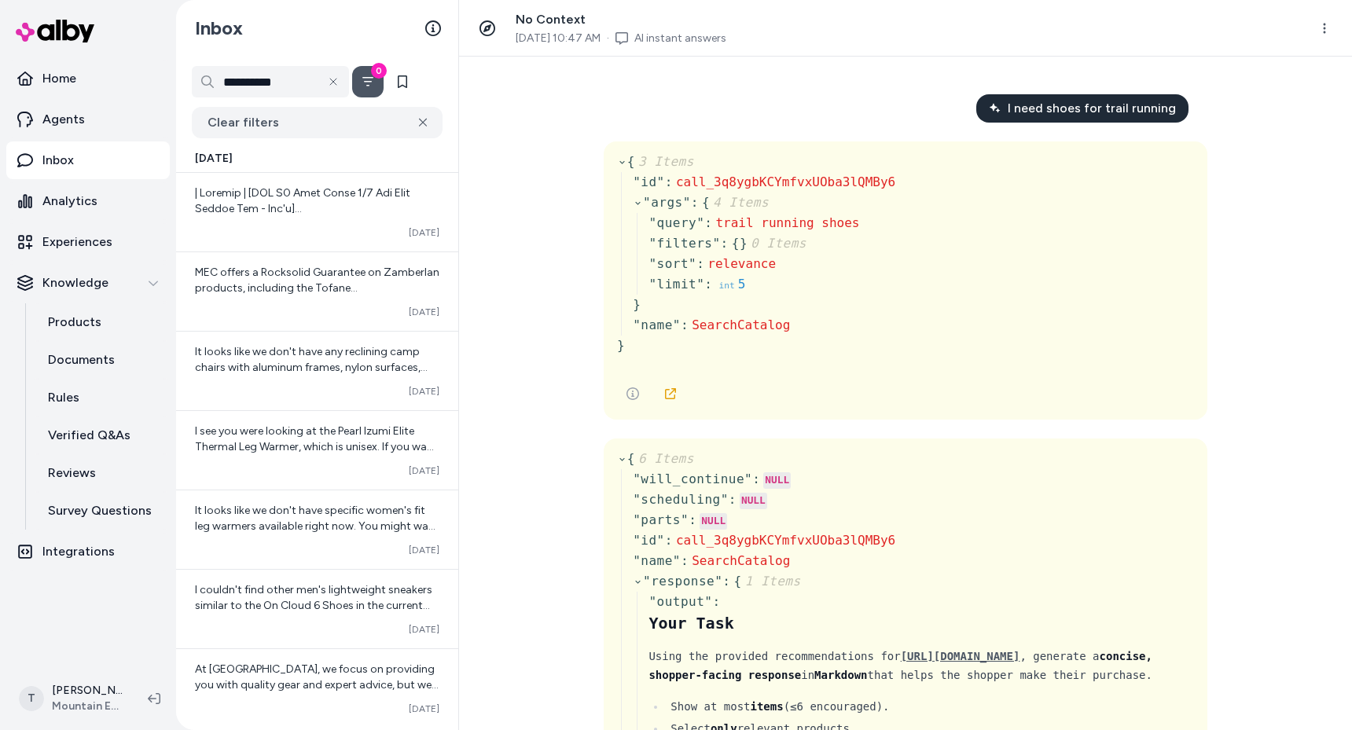
click at [1082, 108] on span "I need shoes for trail running" at bounding box center [1092, 108] width 168 height 19
click at [1095, 109] on span "I need shoes for trail running" at bounding box center [1092, 108] width 168 height 19
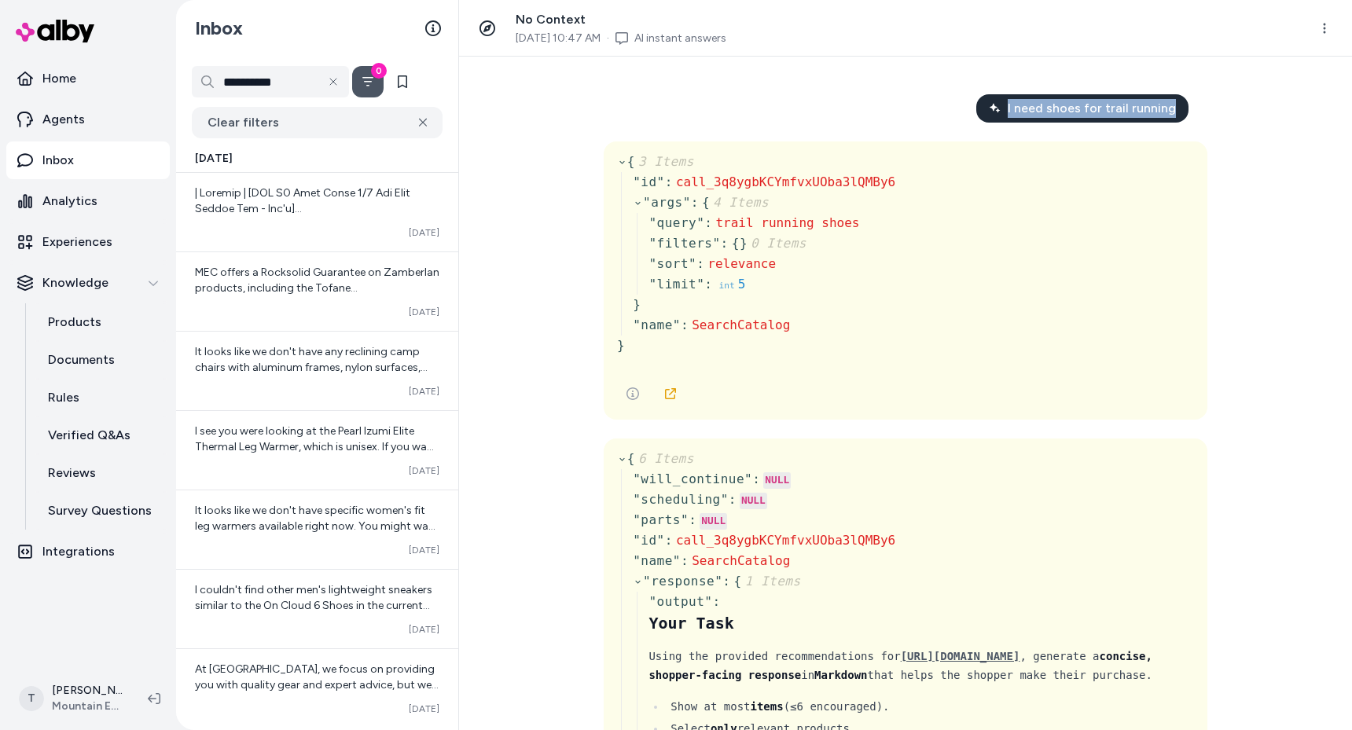
click at [1095, 109] on span "I need shoes for trail running" at bounding box center [1092, 108] width 168 height 19
click at [1087, 117] on span "I need shoes for trail running" at bounding box center [1092, 108] width 168 height 19
click at [1080, 113] on span "I need shoes for trail running" at bounding box center [1092, 108] width 168 height 19
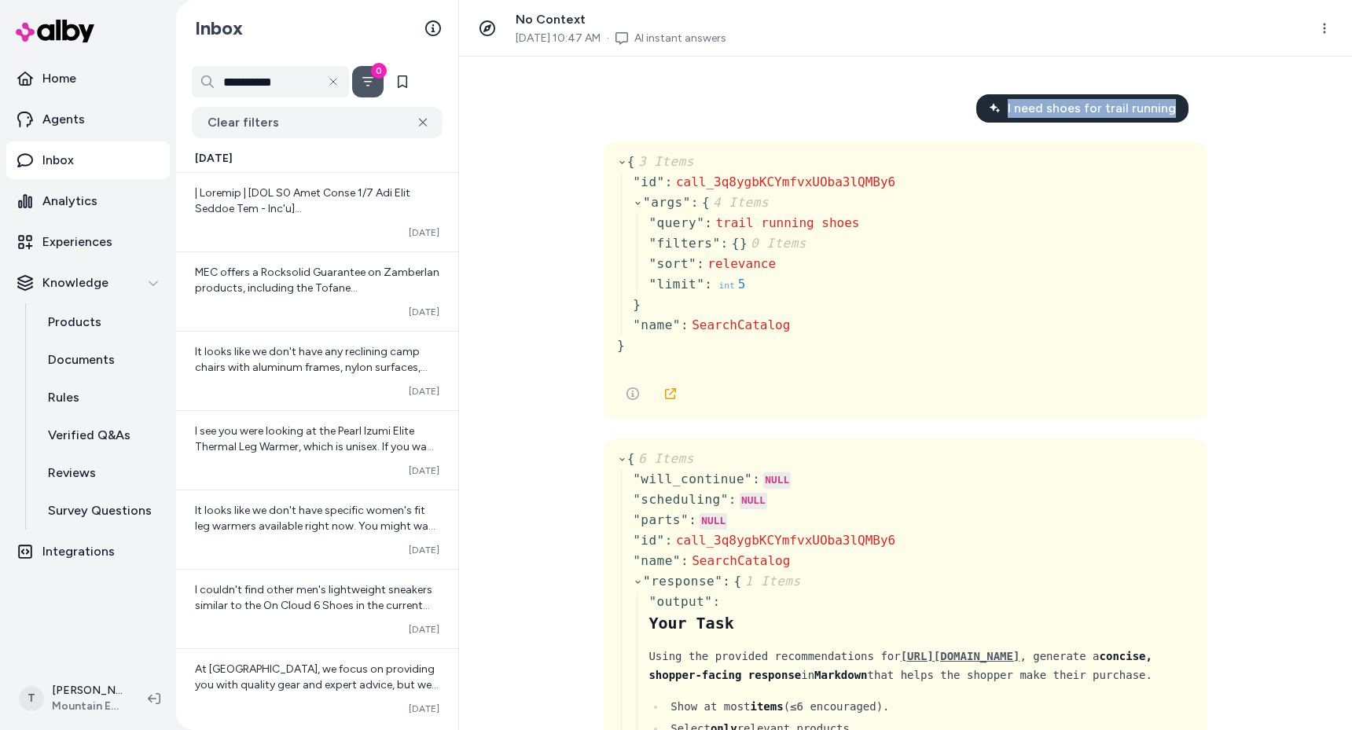
click at [1061, 119] on div "I need shoes for trail running" at bounding box center [1082, 108] width 212 height 28
click at [1089, 104] on span "I need shoes for trail running" at bounding box center [1092, 108] width 168 height 19
click at [1092, 107] on span "I need shoes for trail running" at bounding box center [1092, 108] width 168 height 19
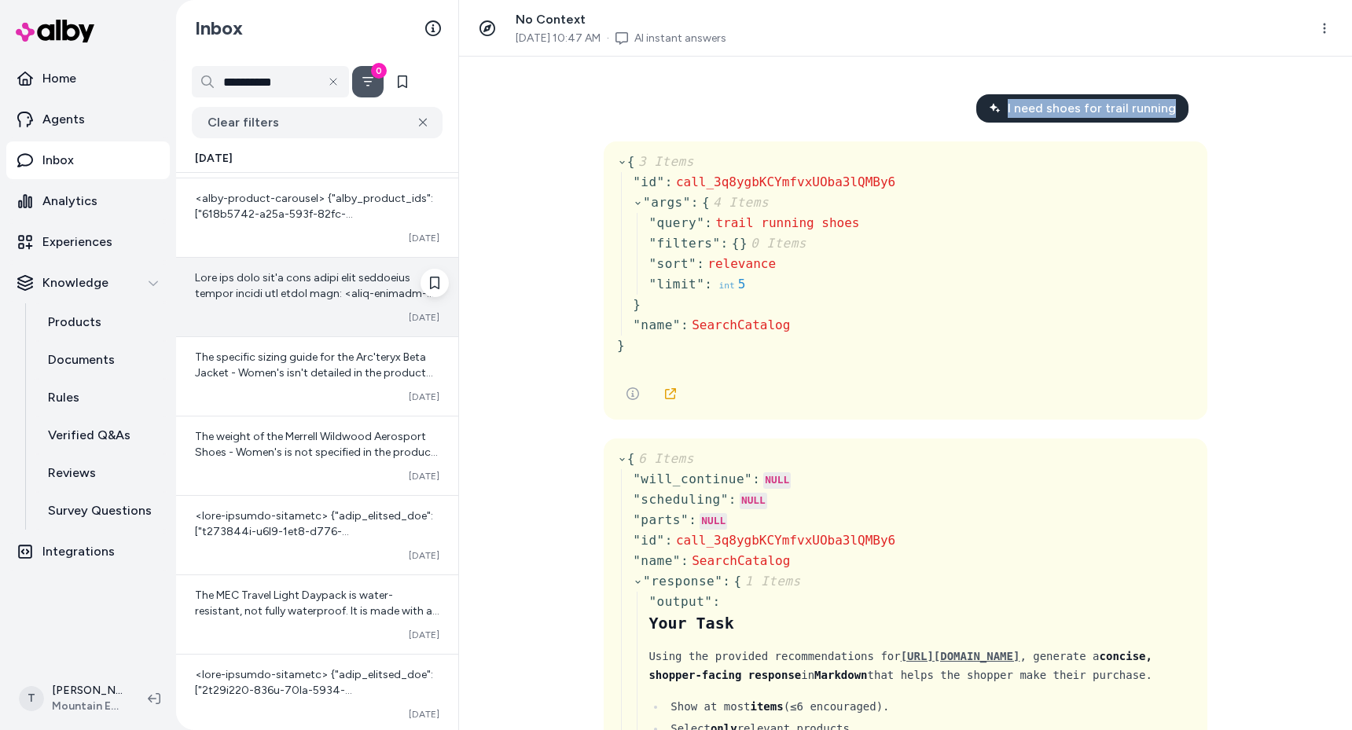
scroll to position [2618, 0]
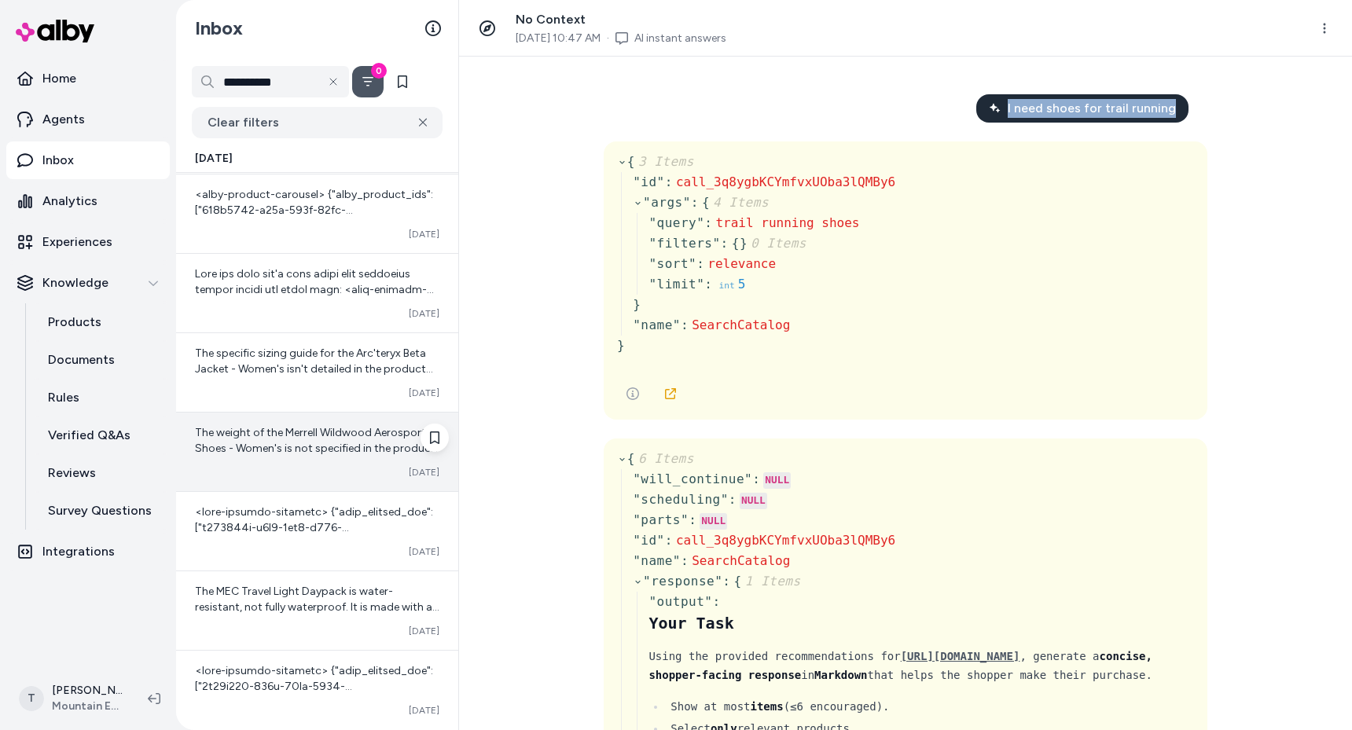
click at [288, 452] on span "The weight of the Merrell Wildwood Aerosport Shoes - Women's is not specified i…" at bounding box center [316, 464] width 243 height 76
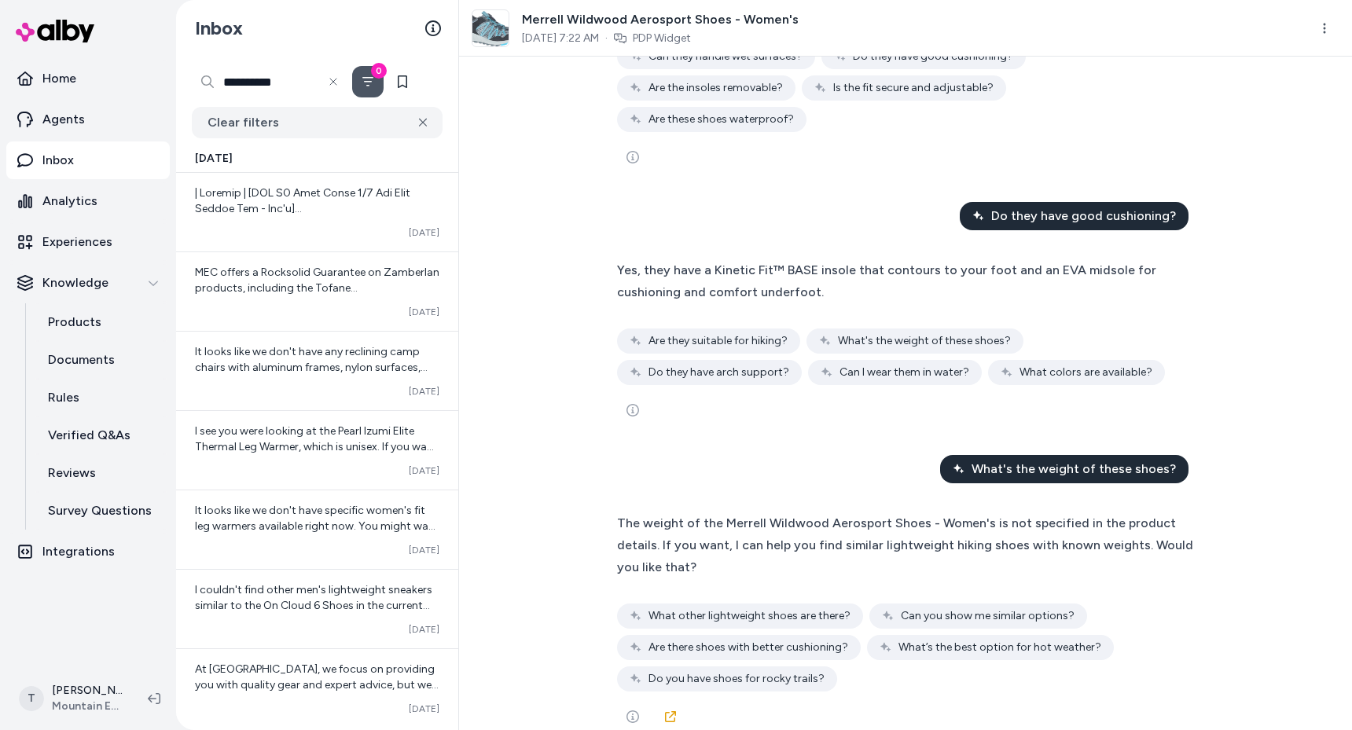
click at [262, 85] on input "**********" at bounding box center [270, 81] width 157 height 31
type input "******"
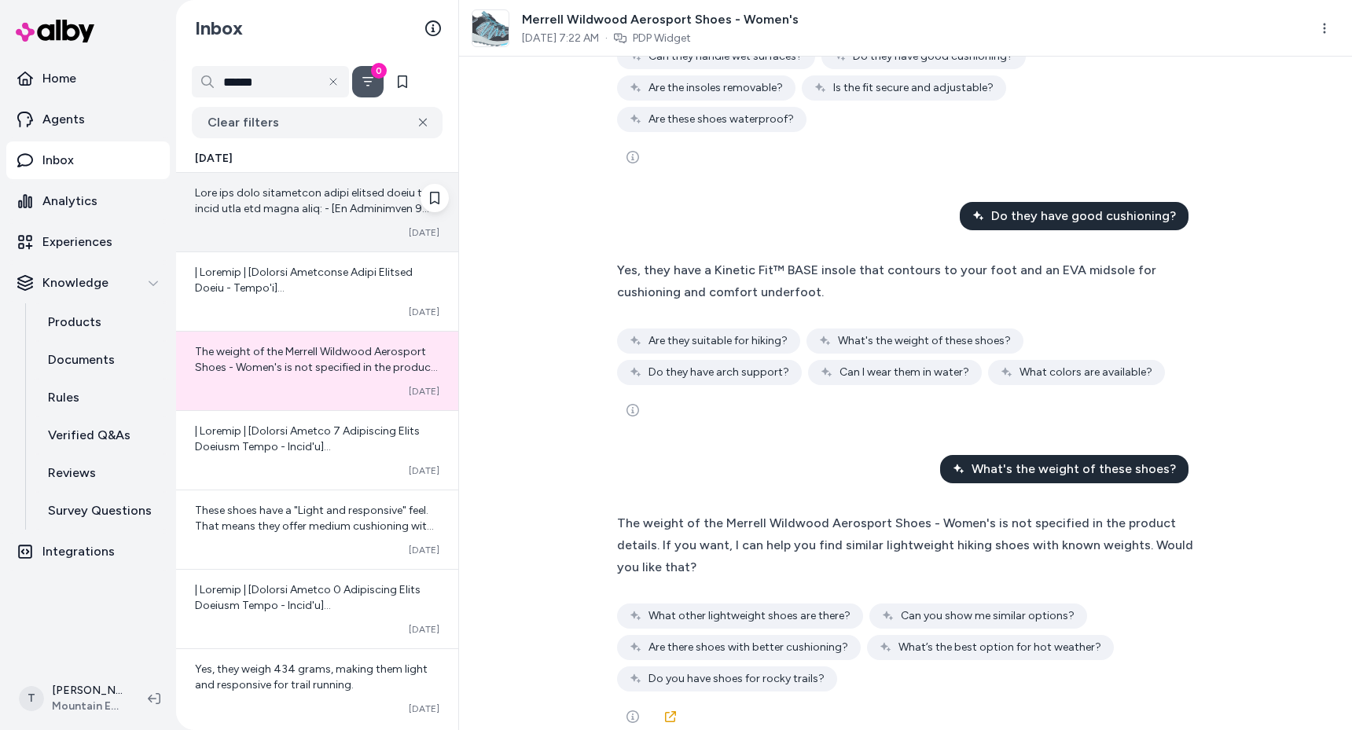
click at [316, 235] on div "Converted [DATE]" at bounding box center [317, 232] width 244 height 13
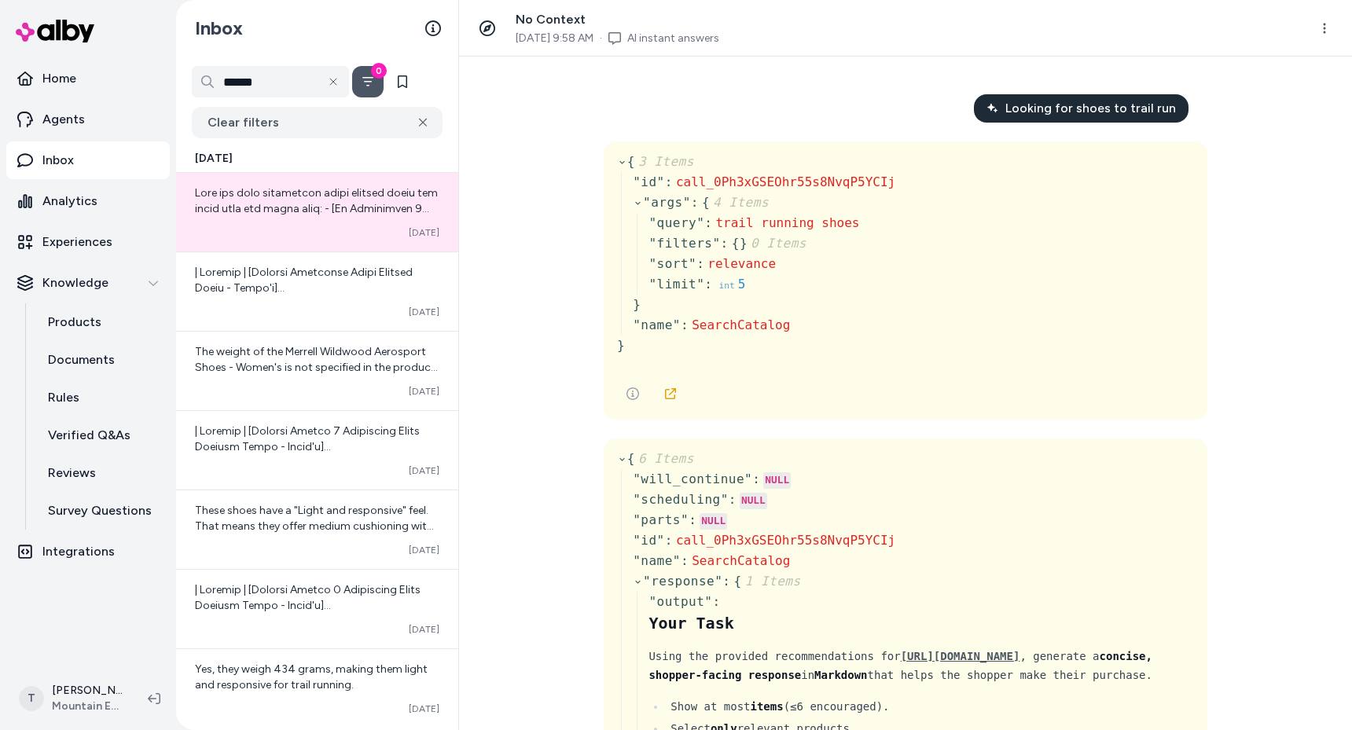
click at [924, 324] on div "{ 3 Items " id " : call_0Ph3xGSEOhr55s8NvqP5YCIj " args " : { 4 Items " query "…" at bounding box center [905, 260] width 577 height 217
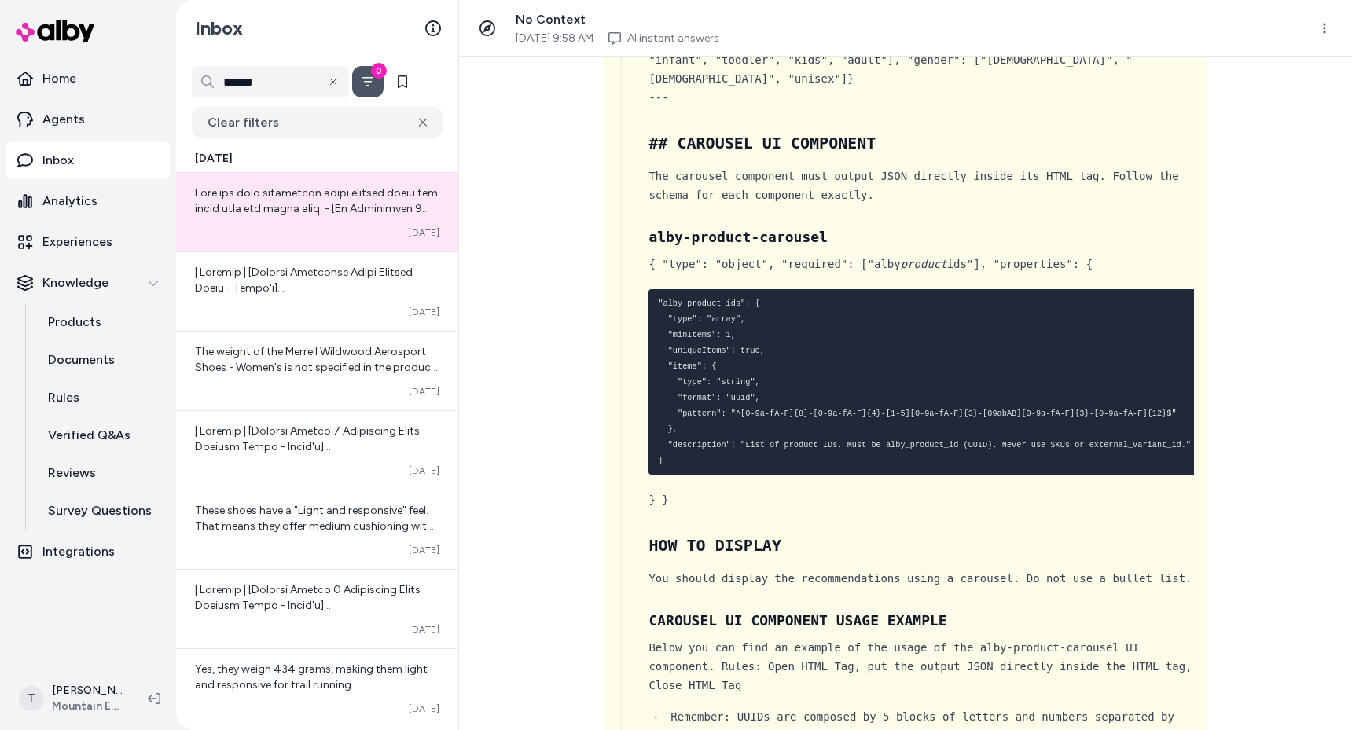
scroll to position [5473, 0]
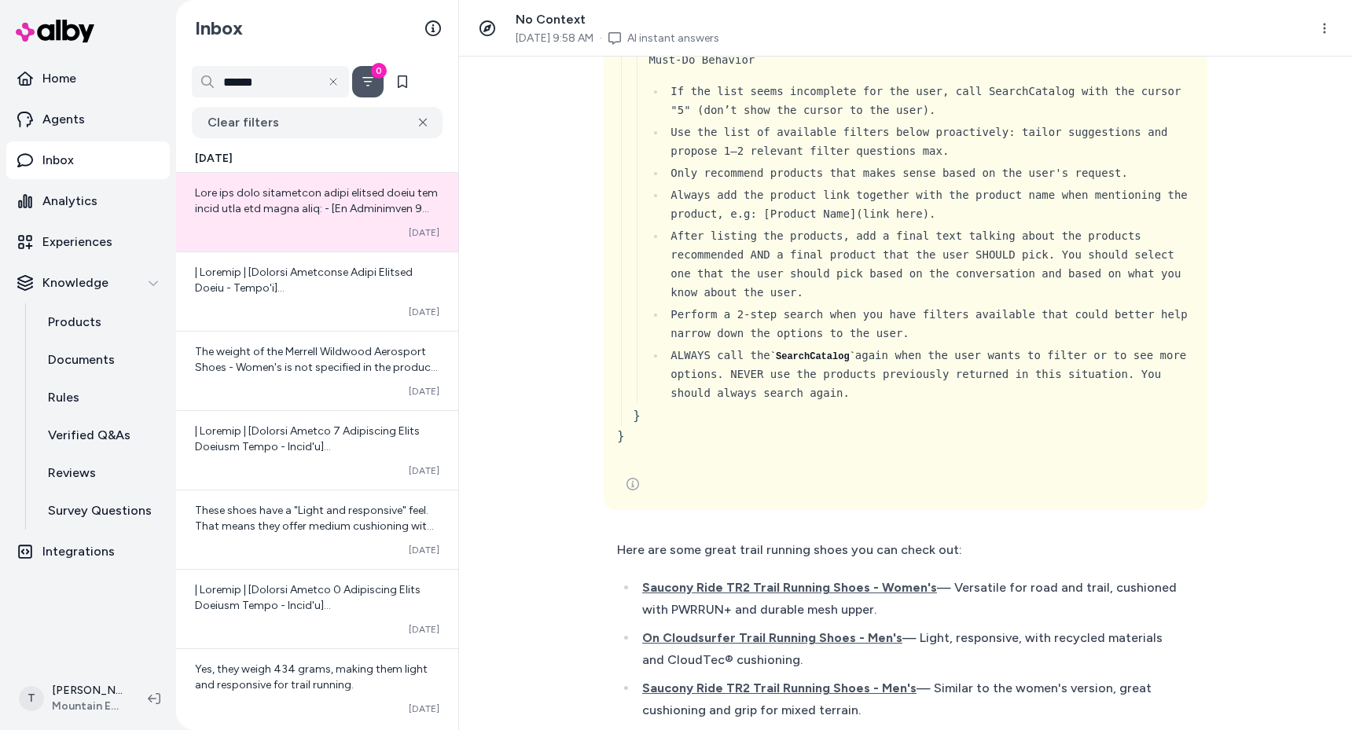
click at [676, 468] on div at bounding box center [905, 483] width 577 height 31
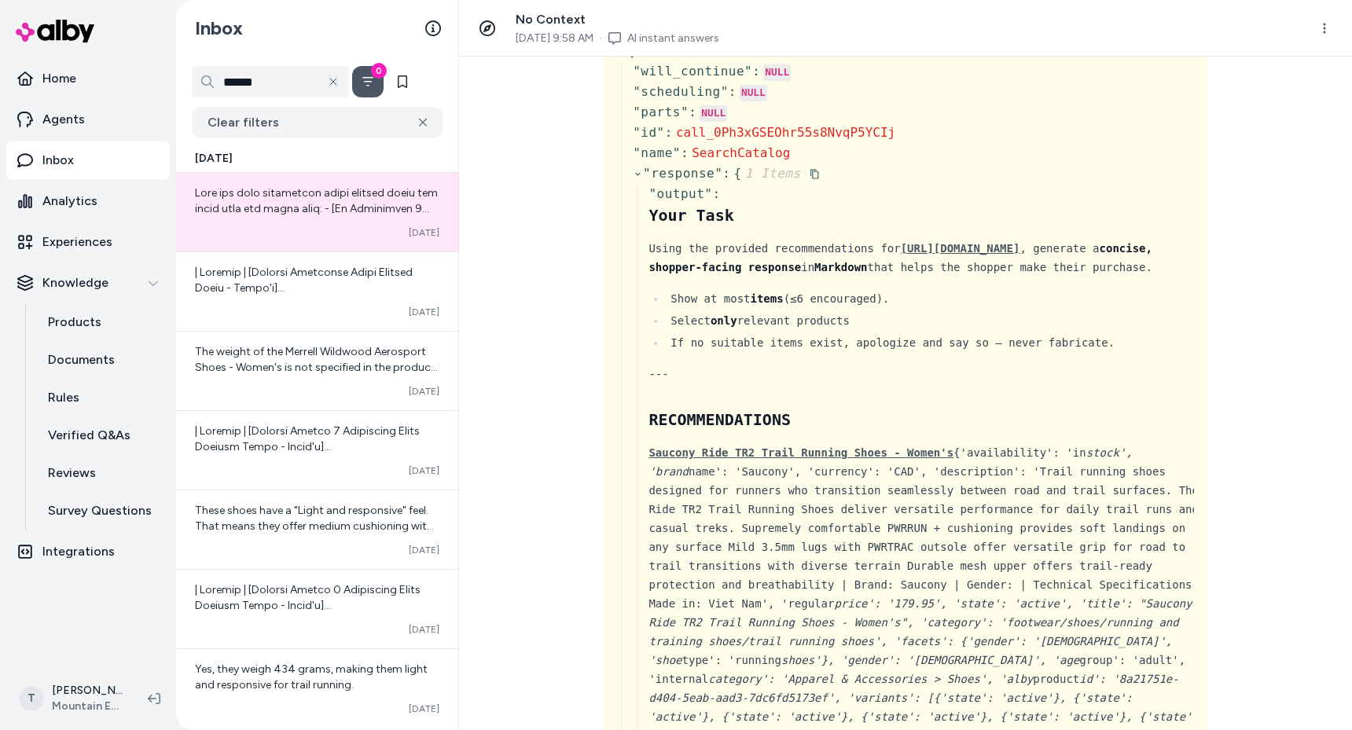
scroll to position [0, 0]
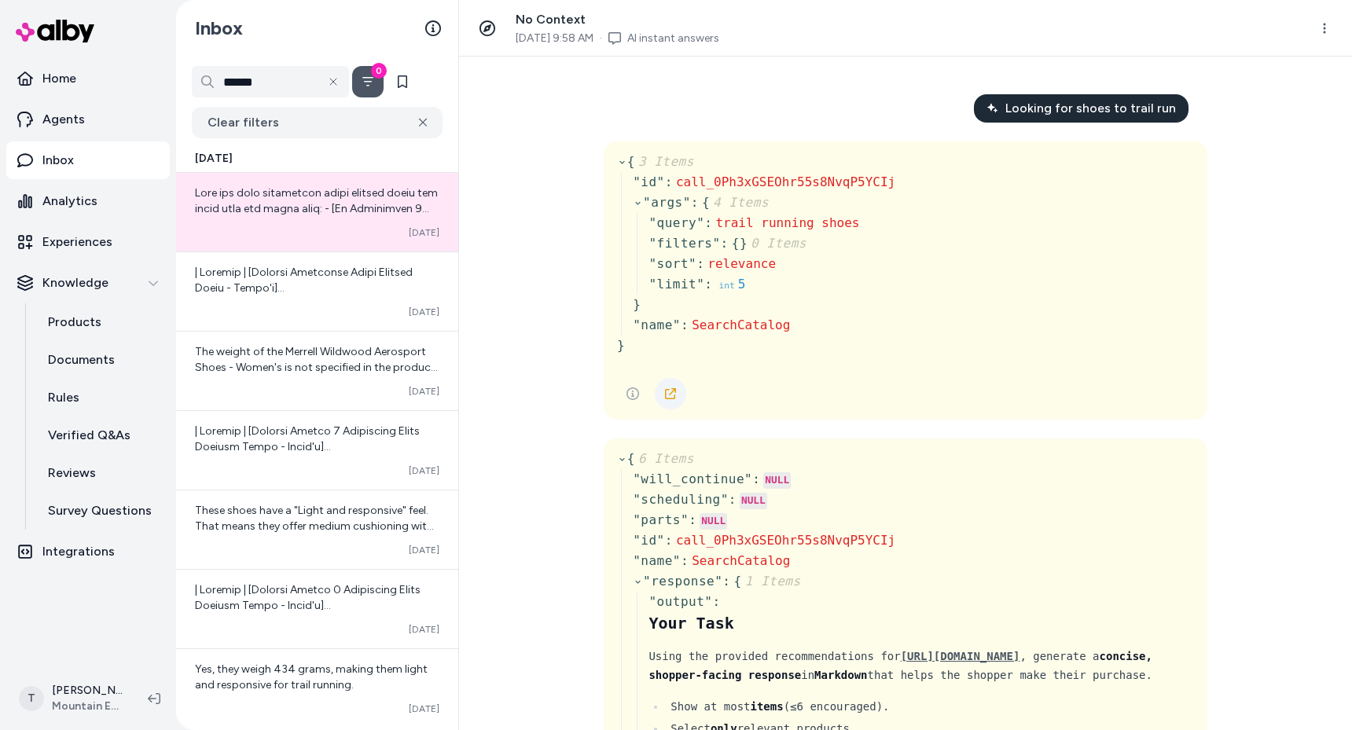
click at [679, 387] on link at bounding box center [670, 393] width 31 height 31
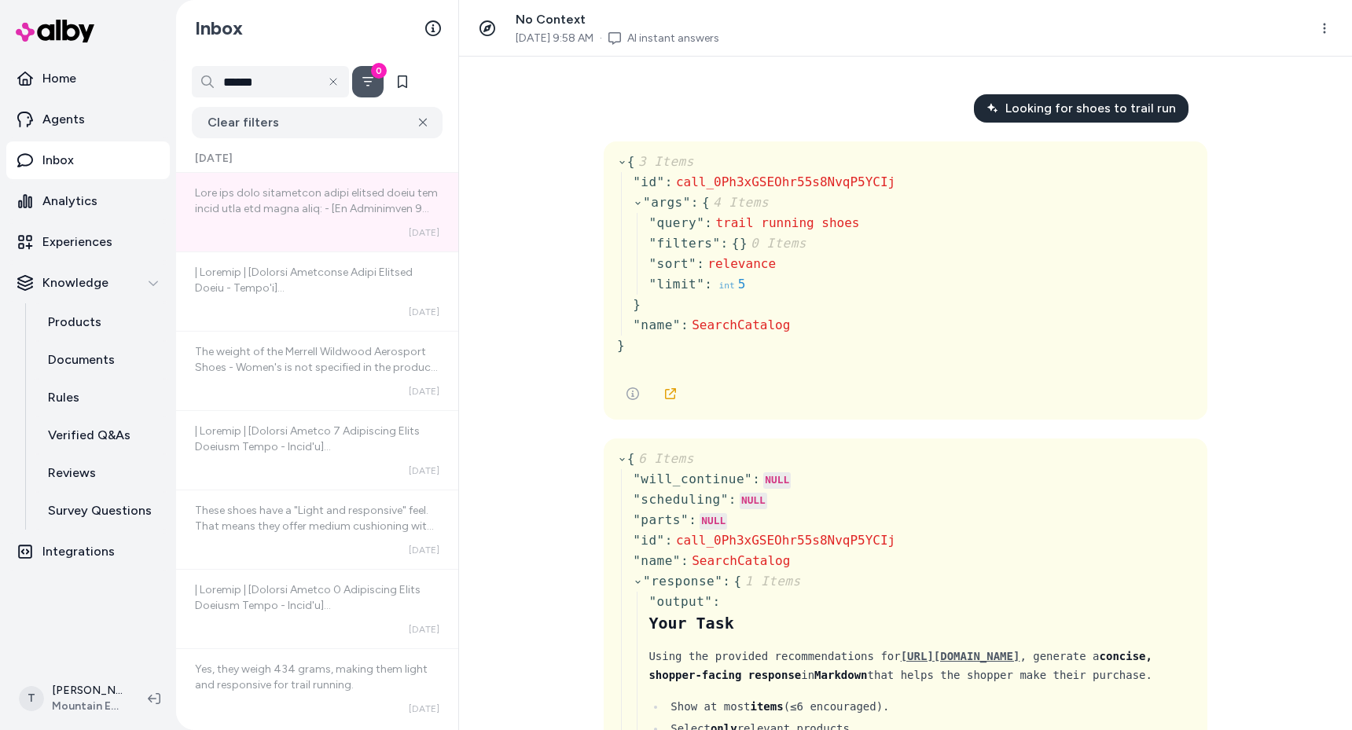
click at [495, 326] on div "Looking for shoes to trail run { 3 Items " id " : call_0Ph3xGSEOhr55s8NvqP5YCIj…" at bounding box center [905, 394] width 893 height 674
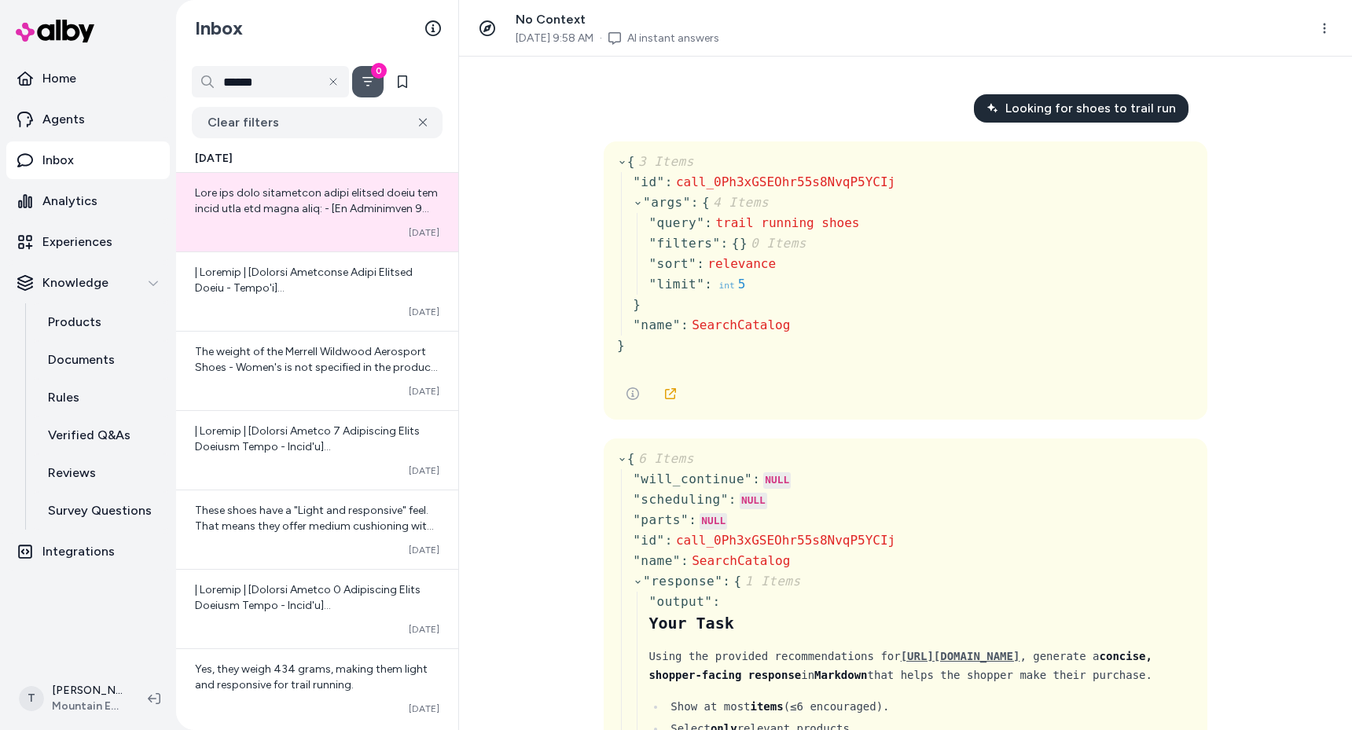
click at [1058, 106] on span "Looking for shoes to trail run" at bounding box center [1090, 108] width 171 height 19
